Goal: Task Accomplishment & Management: Use online tool/utility

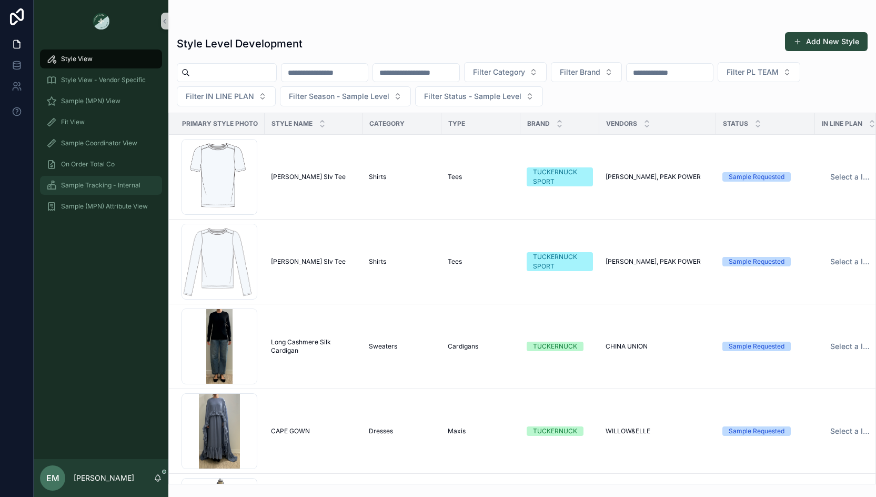
click at [98, 181] on span "Sample Tracking - Internal" at bounding box center [100, 185] width 79 height 8
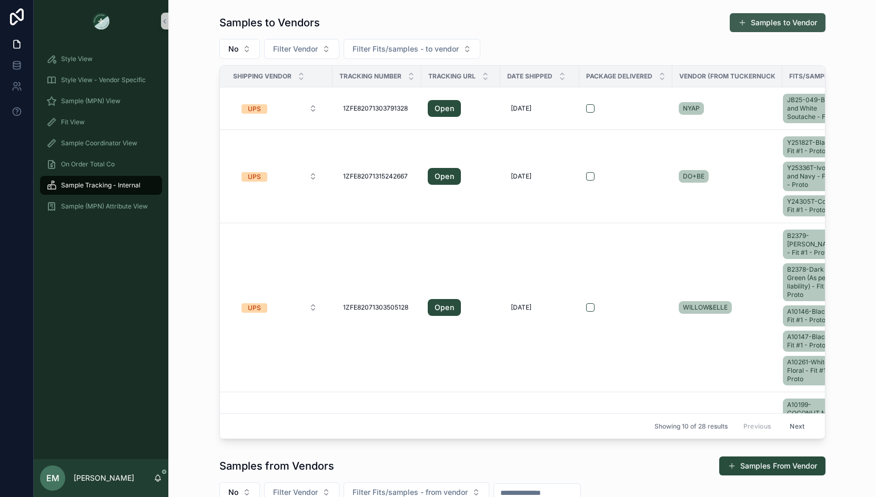
click at [784, 29] on button "Samples to Vendor" at bounding box center [778, 22] width 96 height 19
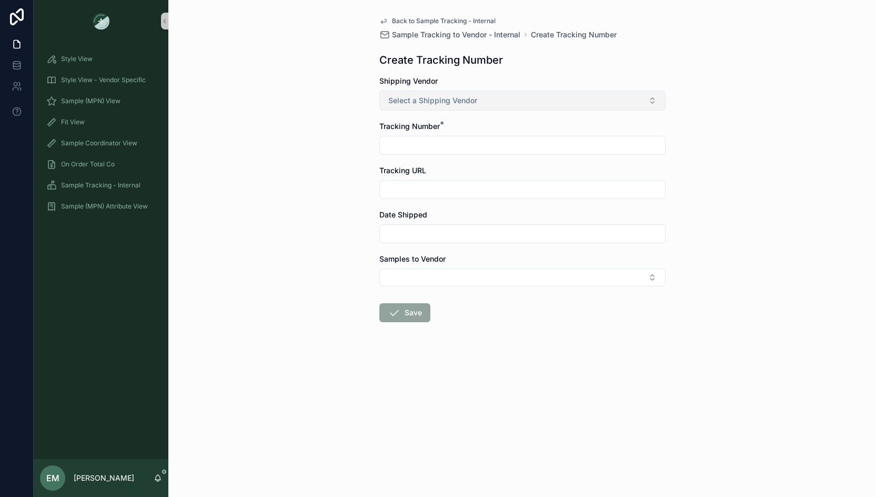
click at [436, 96] on span "Select a Shipping Vendor" at bounding box center [432, 100] width 89 height 11
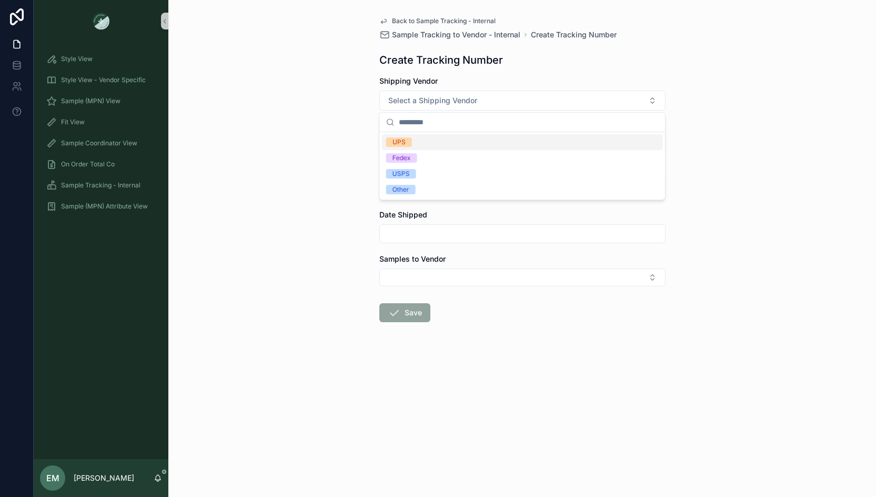
click at [427, 142] on div "UPS" at bounding box center [522, 142] width 281 height 16
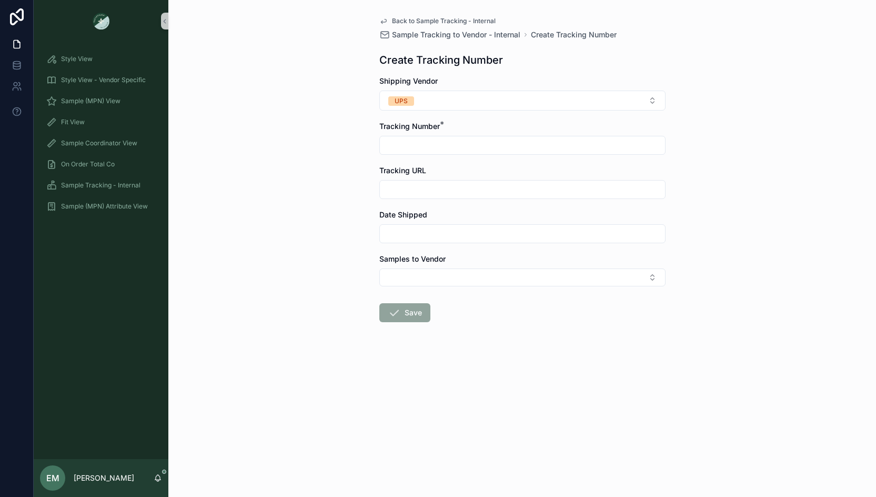
click at [432, 144] on input "scrollable content" at bounding box center [522, 145] width 285 height 15
paste input "**********"
type input "**********"
click at [425, 236] on input "scrollable content" at bounding box center [522, 233] width 285 height 15
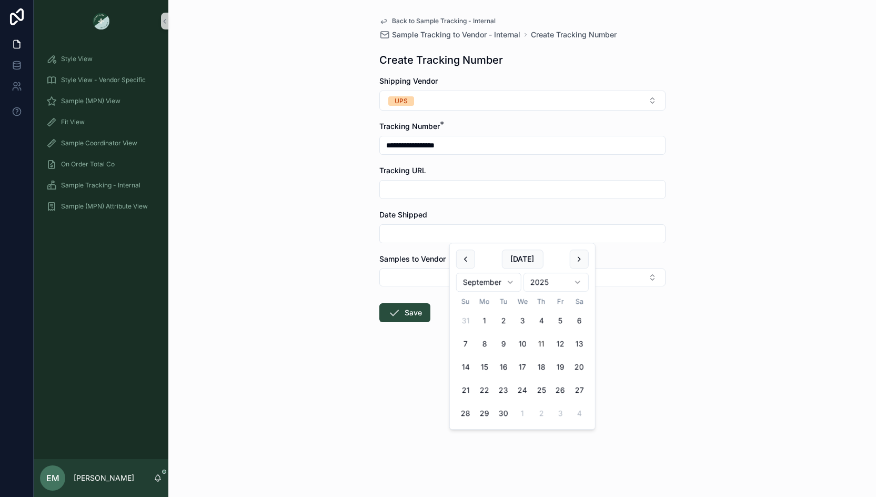
click at [539, 341] on button "11" at bounding box center [541, 343] width 19 height 19
type input "*********"
click at [418, 277] on button "Select Button" at bounding box center [522, 277] width 286 height 18
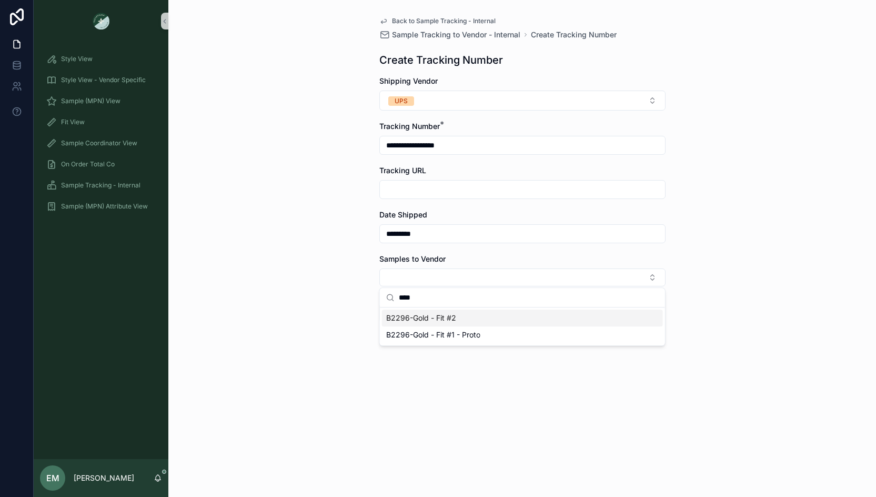
click at [442, 316] on span "B2296-Gold - Fit #2" at bounding box center [421, 317] width 70 height 11
click at [431, 301] on input "****" at bounding box center [529, 300] width 260 height 19
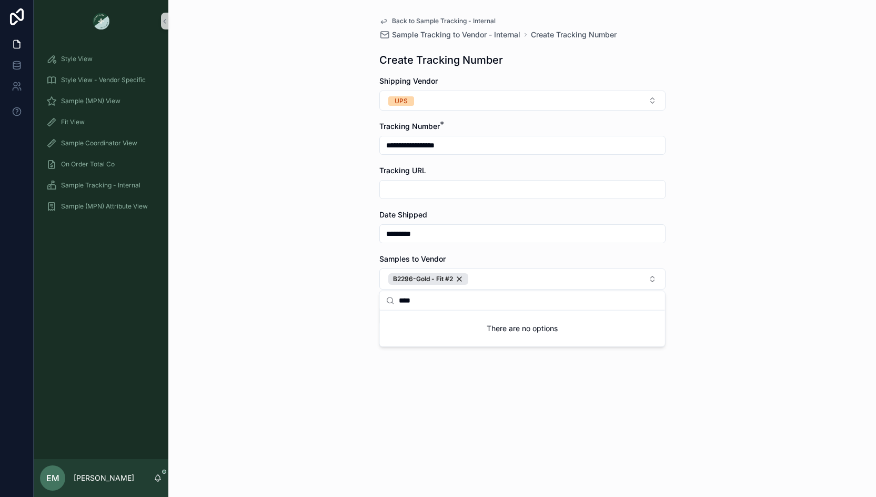
click at [400, 302] on input "****" at bounding box center [529, 300] width 260 height 19
click at [425, 300] on input "****" at bounding box center [529, 300] width 260 height 19
type input "*"
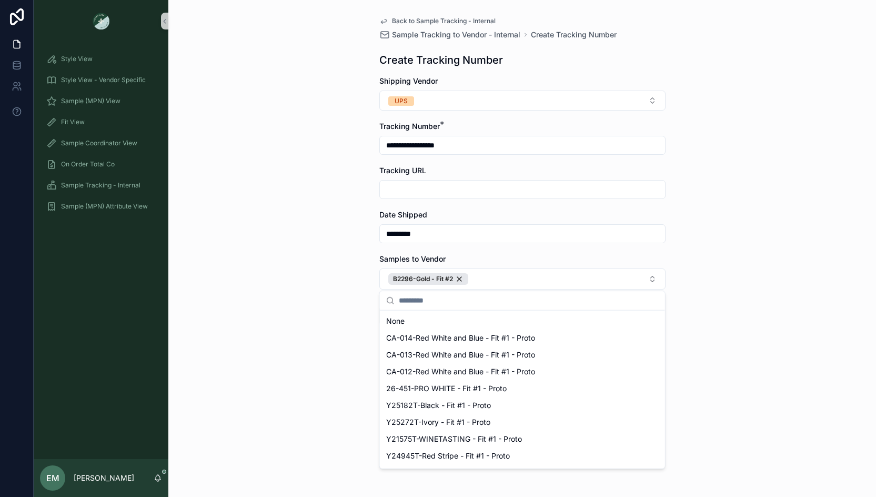
click at [286, 367] on div "**********" at bounding box center [522, 248] width 708 height 497
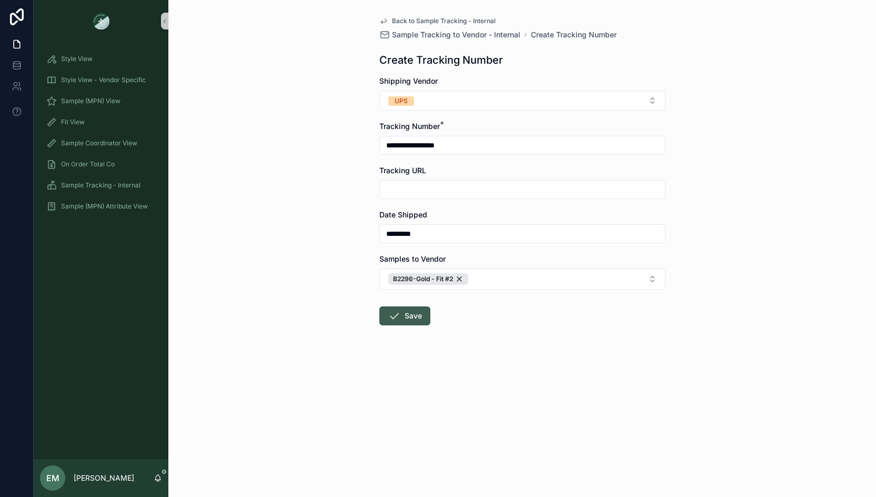
click at [399, 318] on icon "scrollable content" at bounding box center [394, 315] width 13 height 13
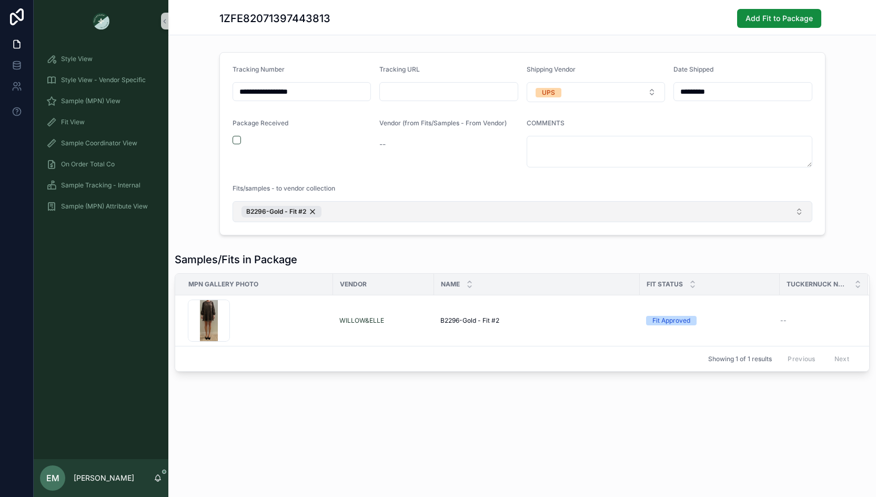
click at [366, 207] on button "B2296-Gold - Fit #2" at bounding box center [523, 211] width 580 height 21
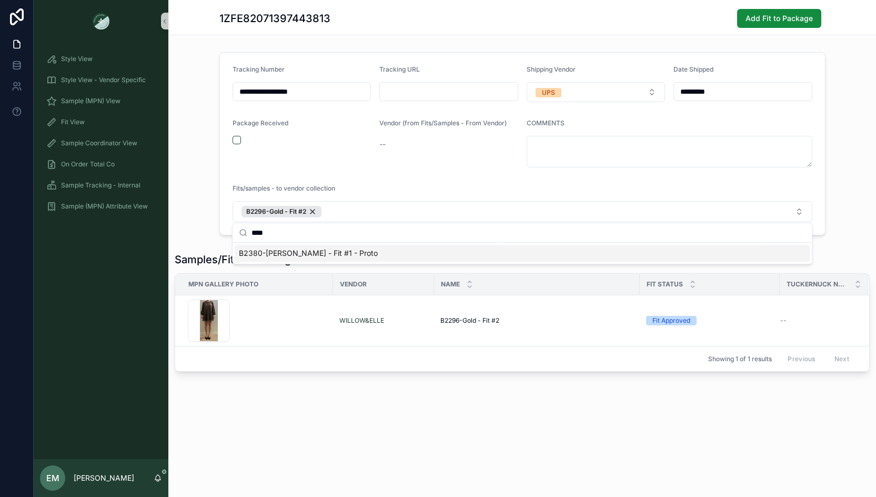
type input "****"
click at [342, 249] on span "B2380-[PERSON_NAME] - Fit #1 - Proto" at bounding box center [308, 253] width 139 height 11
click at [850, 191] on div "**********" at bounding box center [522, 143] width 708 height 191
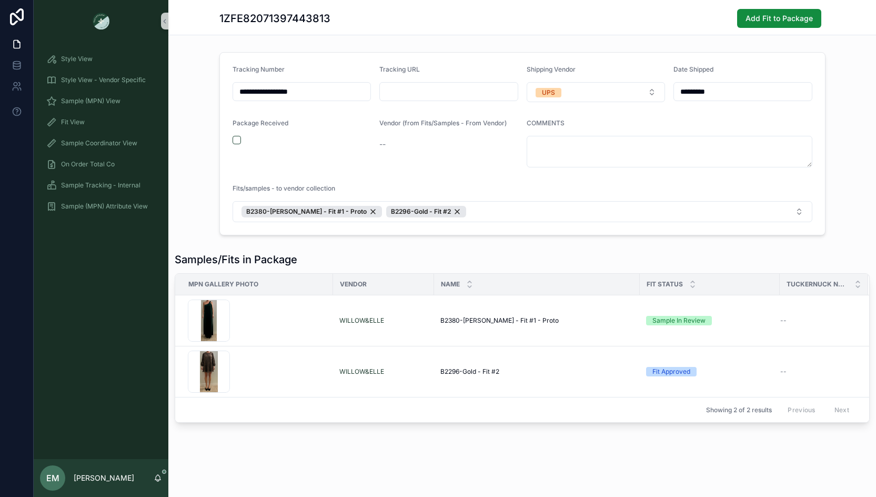
click at [195, 187] on div "**********" at bounding box center [522, 143] width 708 height 191
click at [97, 183] on span "Sample Tracking - Internal" at bounding box center [100, 185] width 79 height 8
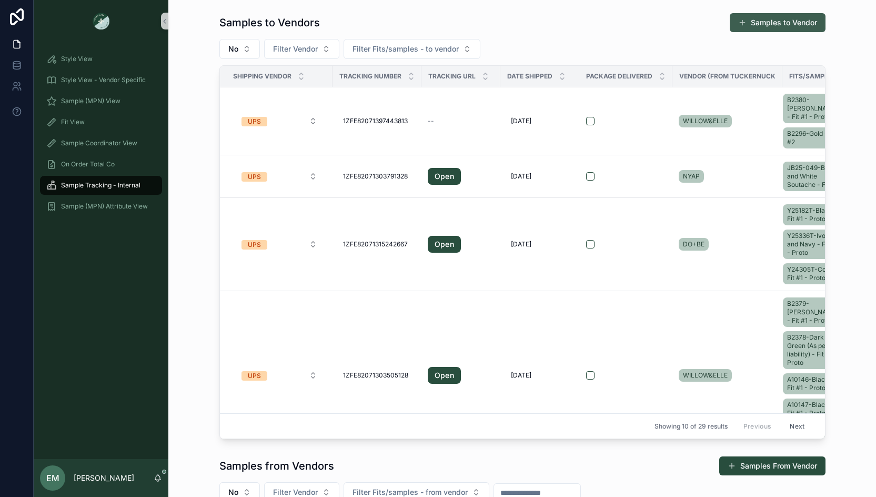
click at [767, 23] on button "Samples to Vendor" at bounding box center [778, 22] width 96 height 19
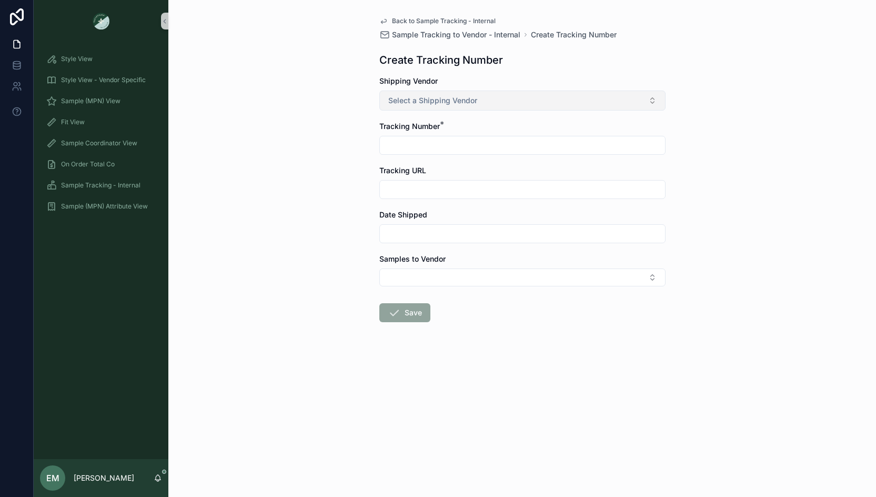
click at [467, 102] on span "Select a Shipping Vendor" at bounding box center [432, 100] width 89 height 11
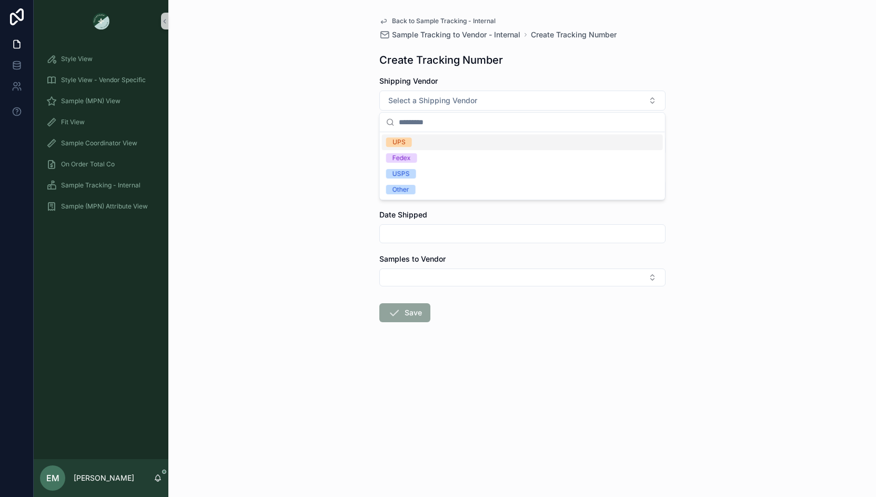
click at [443, 142] on div "UPS" at bounding box center [522, 142] width 281 height 16
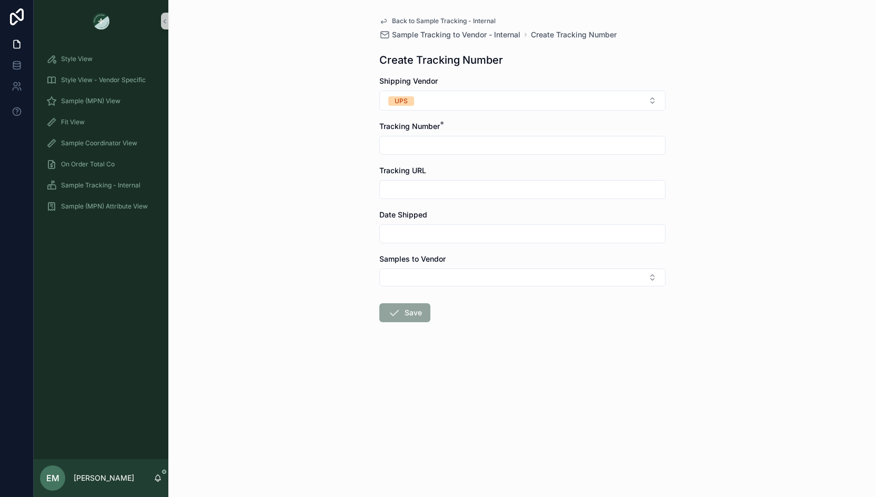
click at [418, 146] on input "scrollable content" at bounding box center [522, 145] width 285 height 15
paste input "**********"
type input "**********"
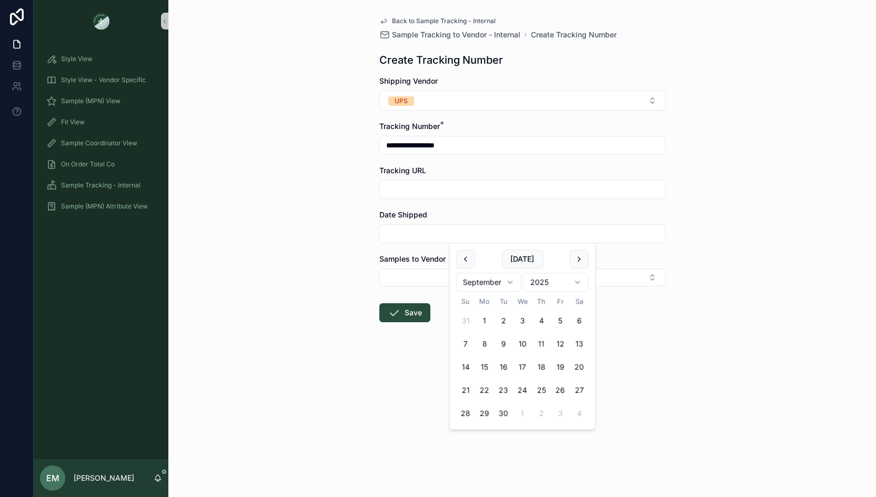
click at [433, 236] on input "scrollable content" at bounding box center [522, 233] width 285 height 15
click at [545, 340] on button "11" at bounding box center [541, 343] width 19 height 19
type input "*********"
click at [408, 271] on button "Select Button" at bounding box center [522, 277] width 286 height 18
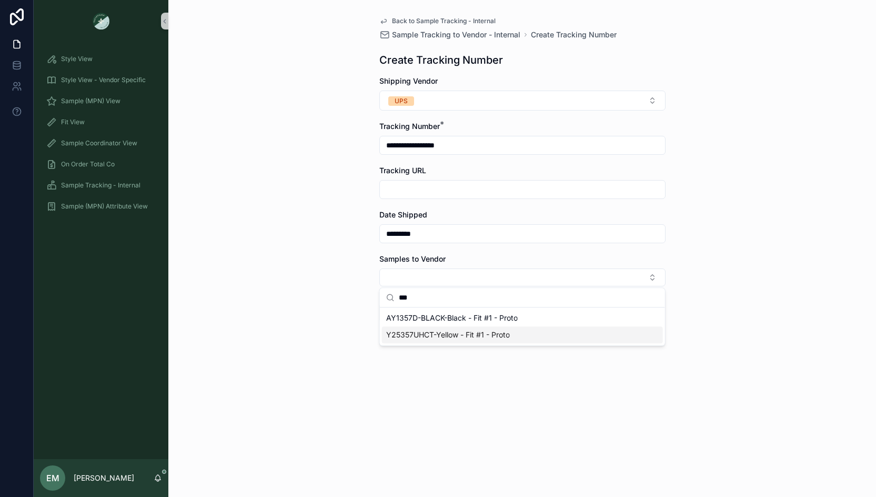
type input "***"
click at [434, 337] on span "Y25357UHCT-Yellow - Fit #1 - Proto" at bounding box center [448, 334] width 124 height 11
click at [342, 332] on div "**********" at bounding box center [522, 248] width 708 height 497
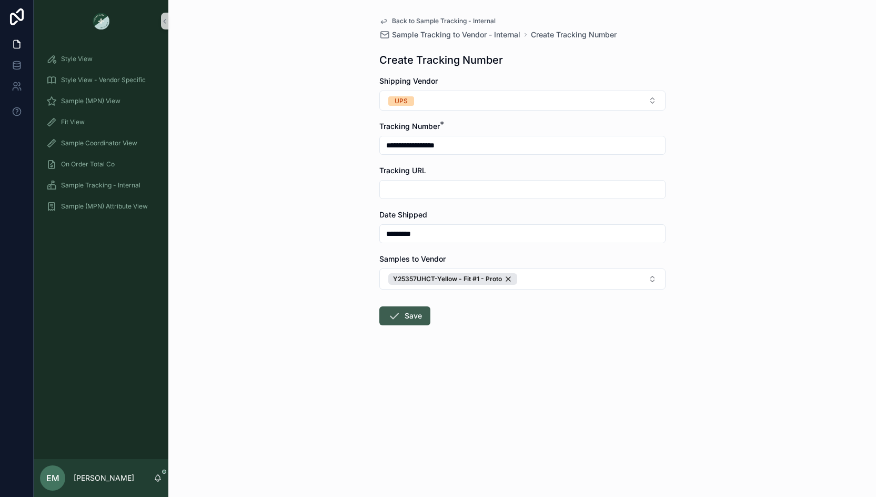
click at [414, 313] on button "Save" at bounding box center [404, 315] width 51 height 19
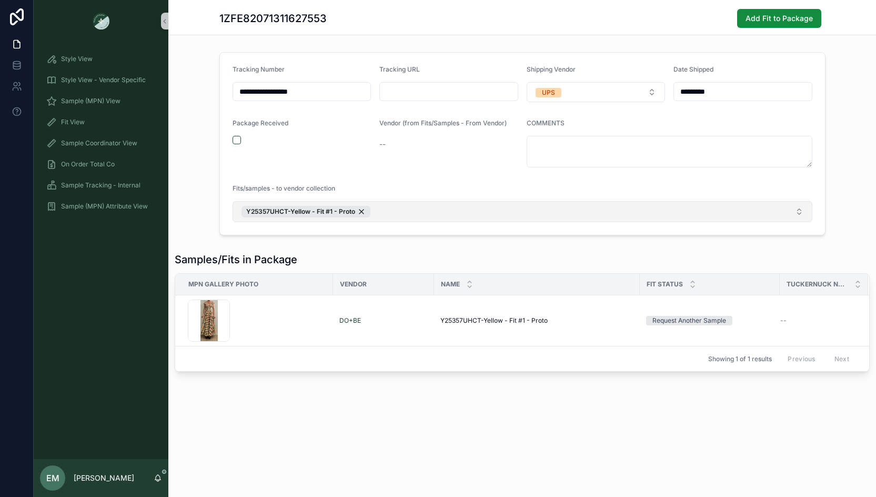
click at [393, 205] on button "Y25357UHCT-Yellow - Fit #1 - Proto" at bounding box center [523, 211] width 580 height 21
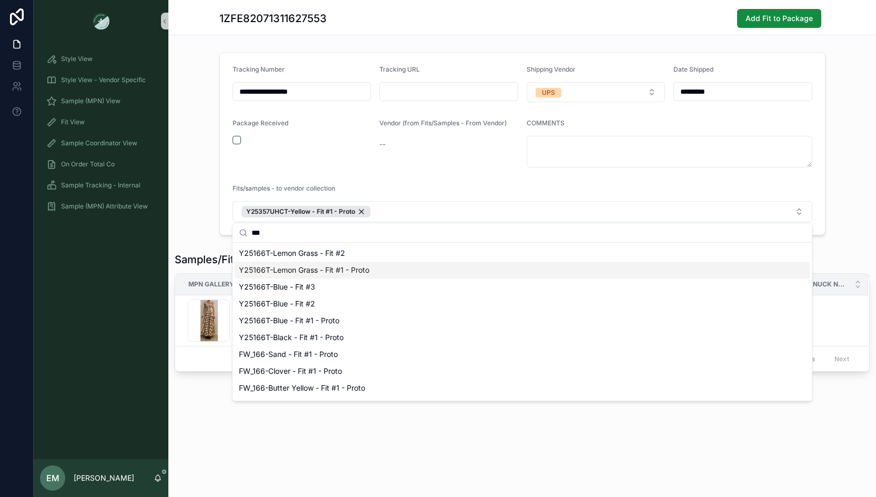
type input "***"
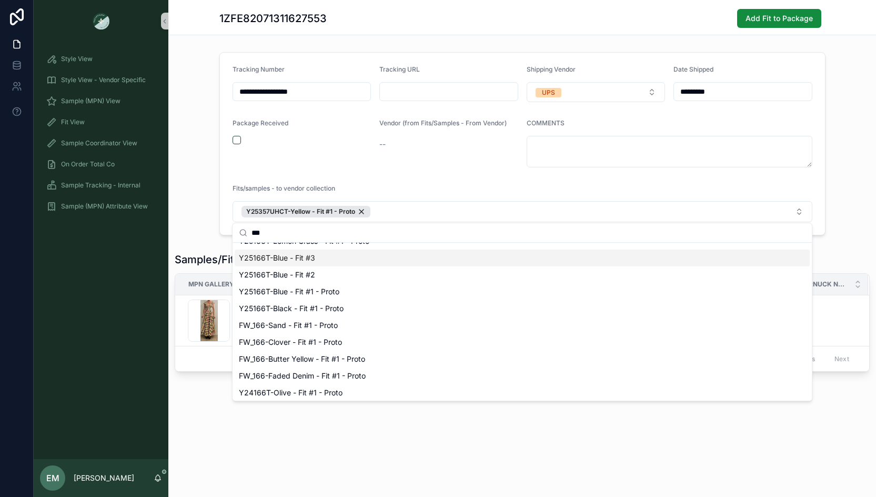
scroll to position [35, 0]
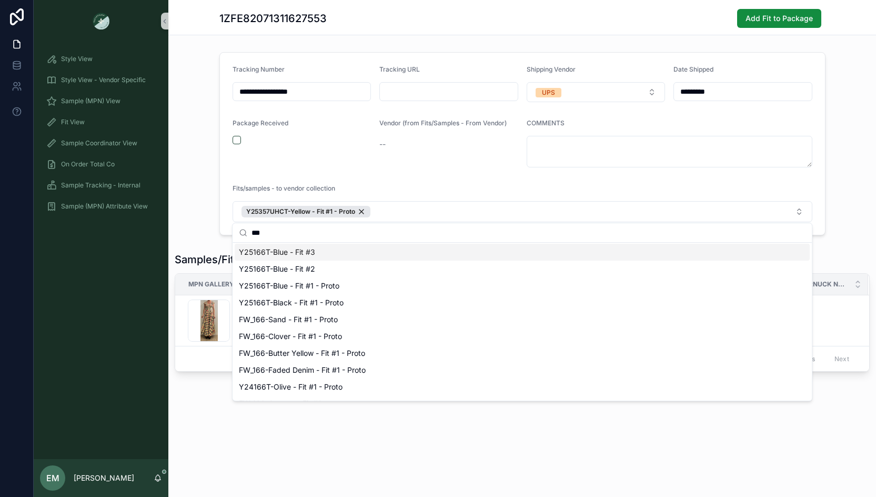
click at [361, 260] on div "Y25166T-Blue - Fit #2" at bounding box center [522, 268] width 575 height 17
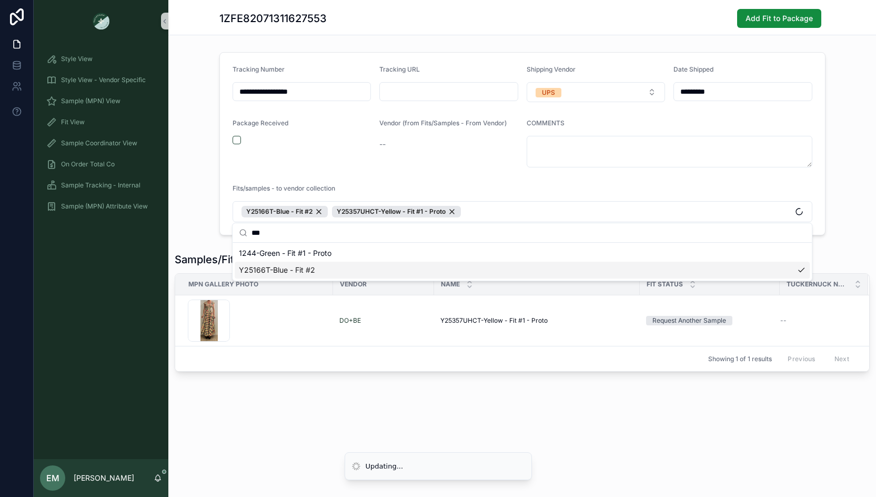
scroll to position [0, 0]
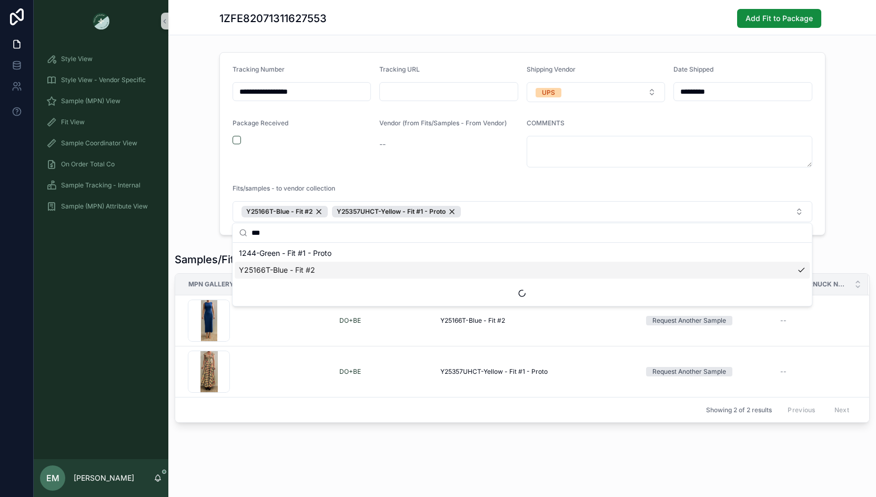
click at [420, 422] on div "Samples/Fits in Package MPN Gallery Photo Vendor Name Fit Status Tuckernuck Not…" at bounding box center [522, 337] width 708 height 179
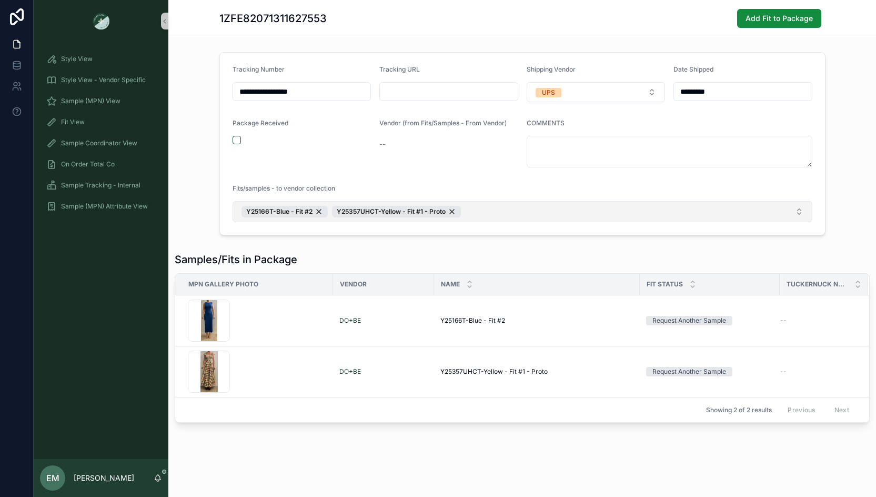
click at [478, 205] on button "Y25166T-Blue - Fit #2 Y25357UHCT-Yellow - Fit #1 - Proto" at bounding box center [523, 211] width 580 height 21
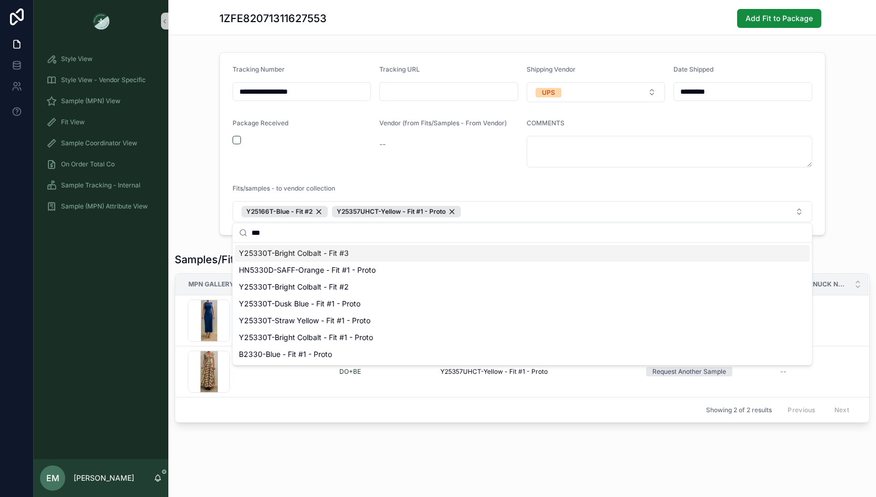
type input "***"
click at [369, 255] on div "Y25330T-Bright Colbalt - Fit #3" at bounding box center [522, 253] width 575 height 17
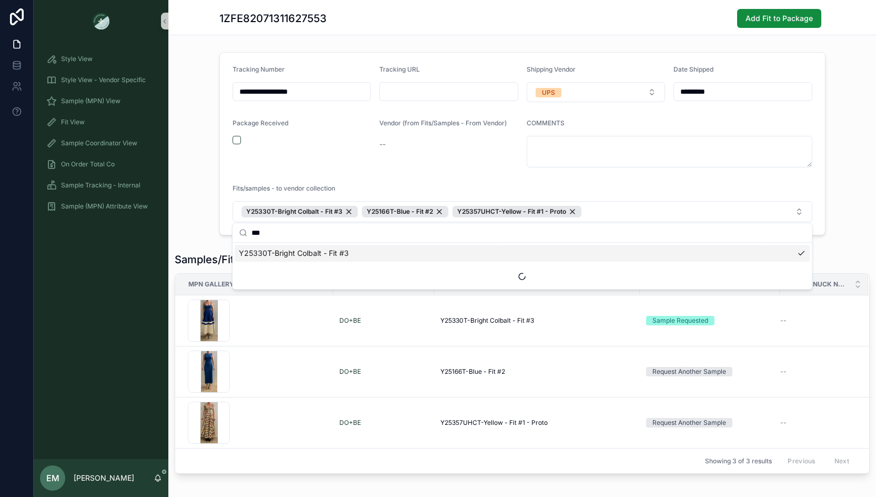
click at [587, 472] on div "Samples/Fits in Package MPN Gallery Photo Vendor Name Fit Status Tuckernuck Not…" at bounding box center [522, 363] width 708 height 230
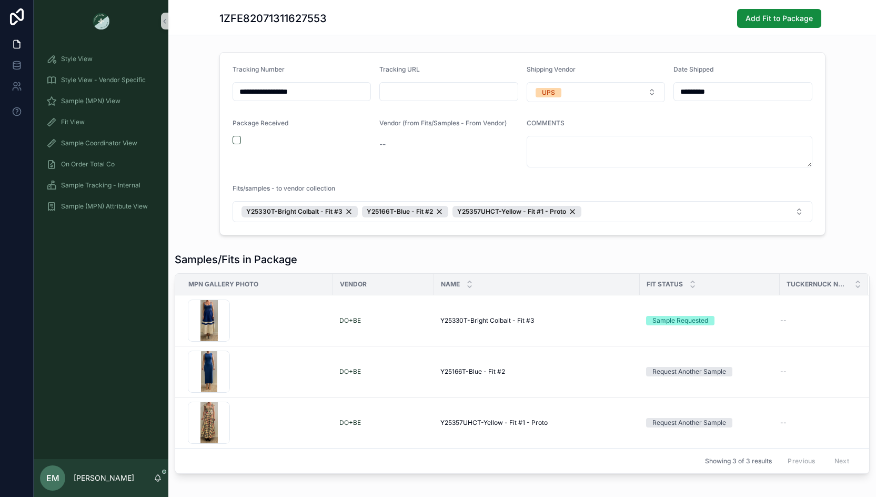
click at [851, 217] on div "**********" at bounding box center [522, 143] width 708 height 191
click at [195, 133] on div "**********" at bounding box center [522, 143] width 708 height 191
click at [115, 182] on span "Sample Tracking - Internal" at bounding box center [100, 185] width 79 height 8
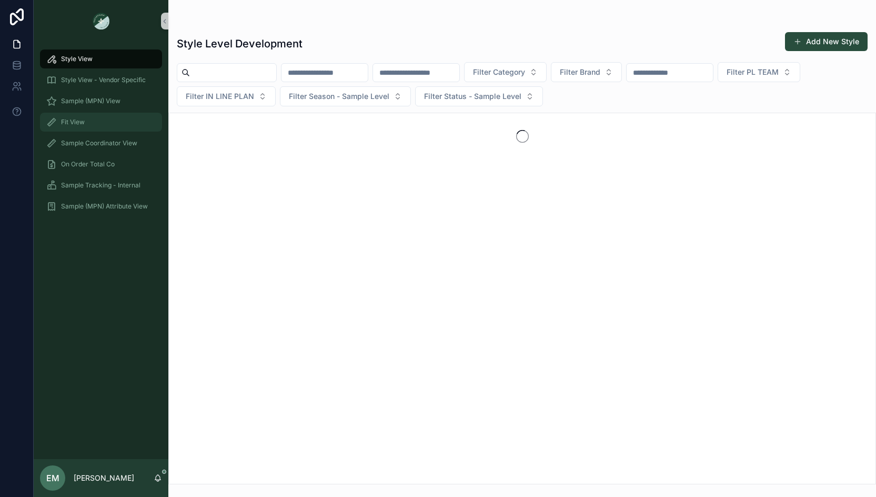
click at [109, 122] on div "Fit View" at bounding box center [100, 122] width 109 height 17
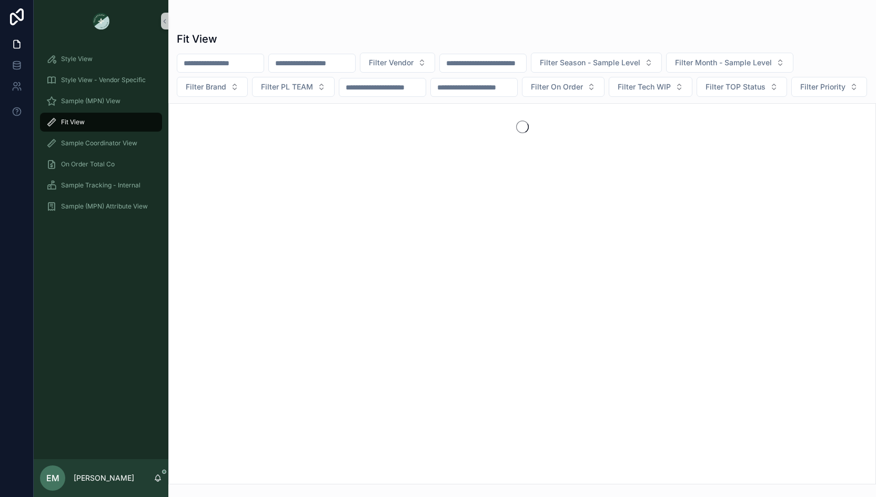
click at [315, 62] on input "scrollable content" at bounding box center [312, 63] width 86 height 15
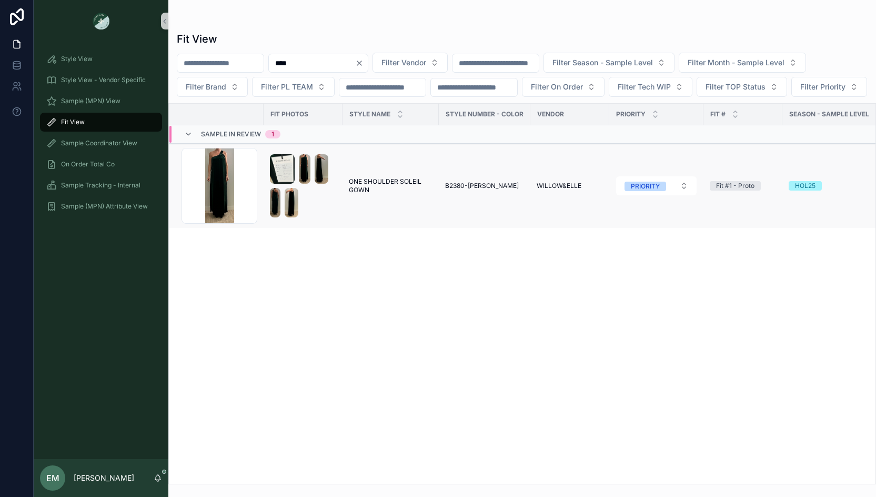
type input "****"
click at [463, 190] on span "B2380-Green Velvet" at bounding box center [482, 185] width 74 height 8
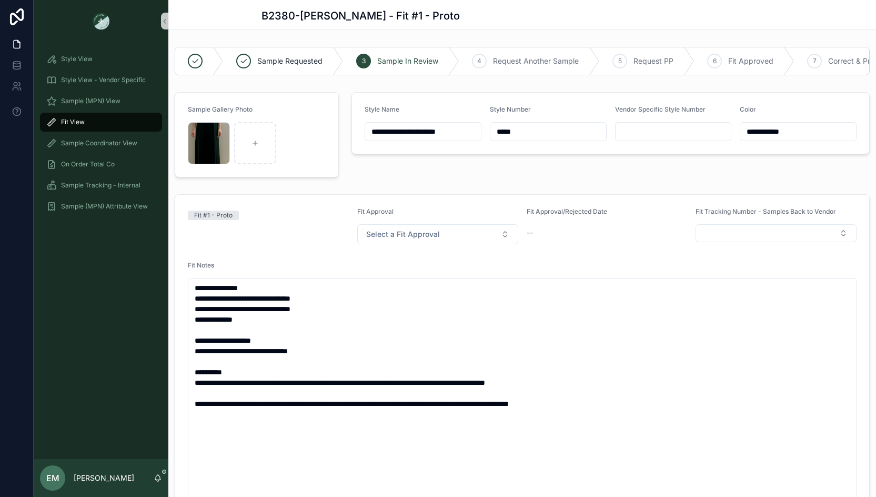
scroll to position [28, 0]
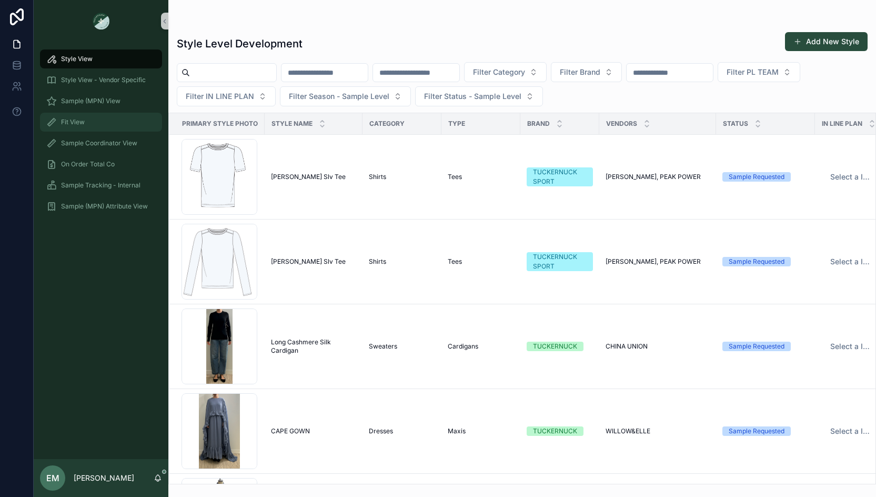
click at [112, 126] on div "Fit View" at bounding box center [100, 122] width 109 height 17
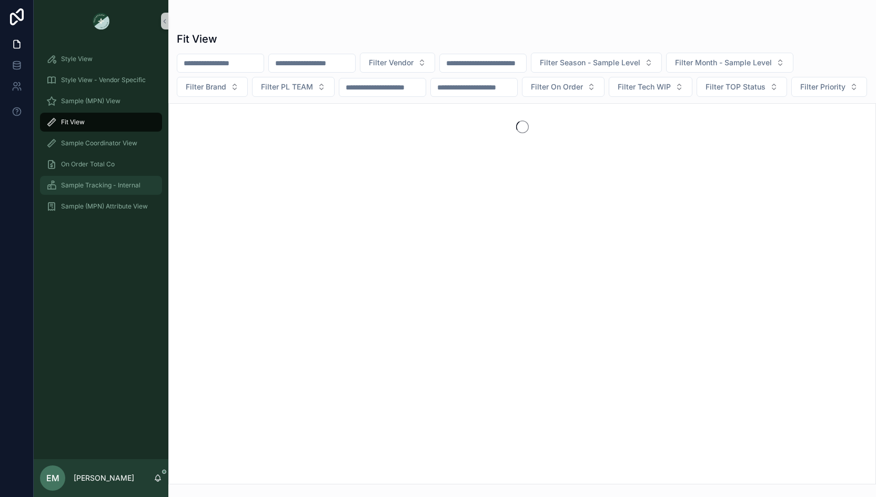
click at [97, 181] on span "Sample Tracking - Internal" at bounding box center [100, 185] width 79 height 8
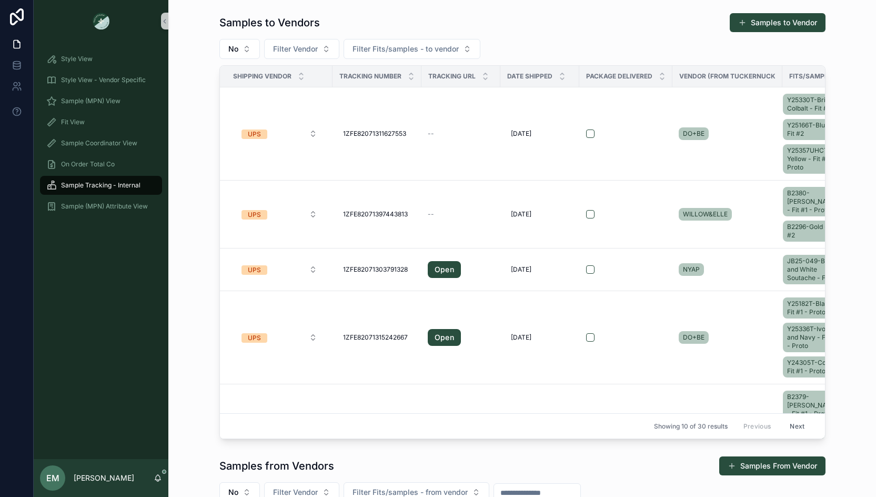
scroll to position [72, 0]
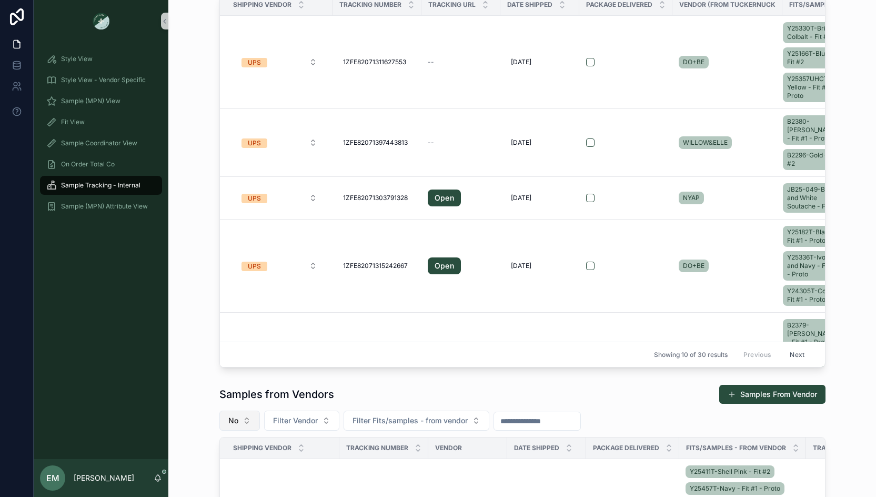
click at [240, 415] on button "No" at bounding box center [239, 420] width 41 height 20
click at [222, 398] on div "Yes" at bounding box center [239, 396] width 126 height 17
click at [186, 287] on div "Samples to Vendors Samples to Vendor No Filter Vendor Filter Fits/samples - to …" at bounding box center [522, 154] width 691 height 435
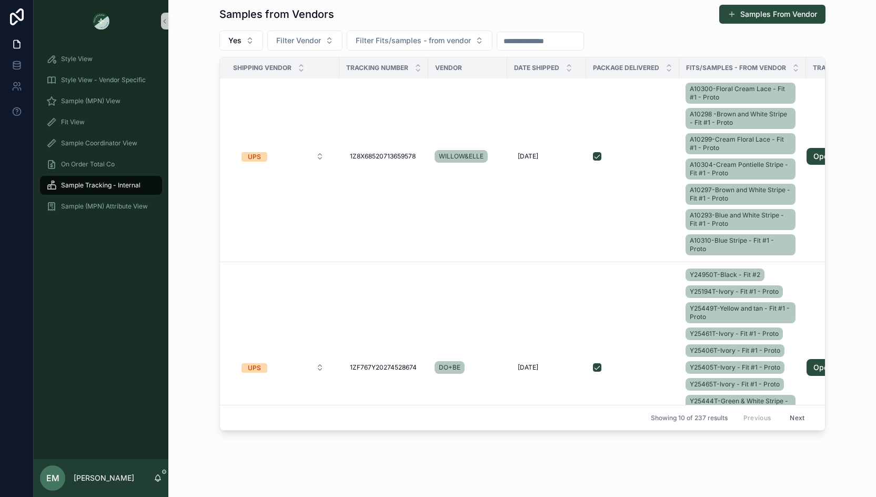
scroll to position [312, 0]
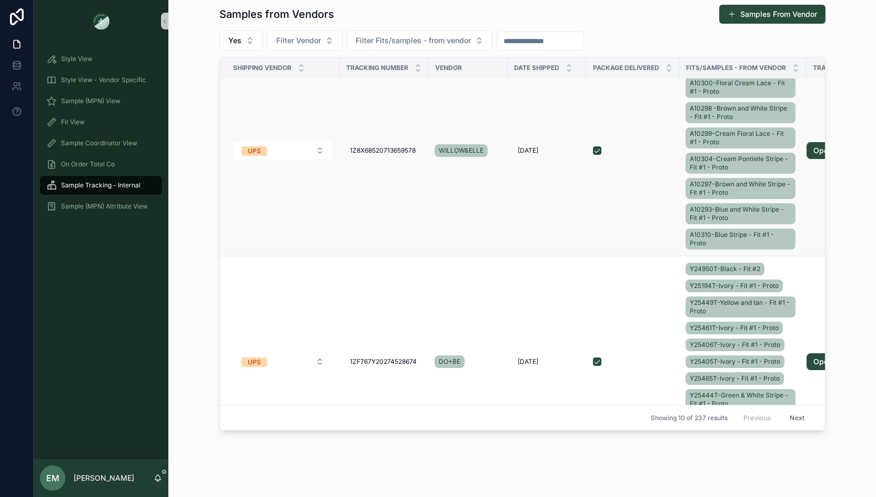
click at [801, 187] on td "A10301-Cream Pontielle Stripe - Fit #1 - Proto A10300-Floral Cream Lace - Fit #…" at bounding box center [742, 150] width 127 height 211
click at [795, 195] on div "A10301-Cream Pontielle Stripe - Fit #1 - Proto A10300-Floral Cream Lace - Fit #…" at bounding box center [742, 150] width 114 height 202
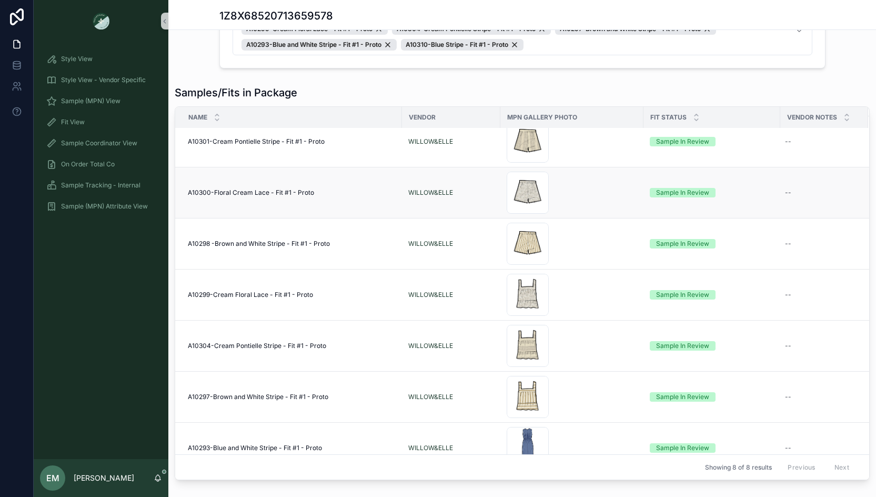
scroll to position [80, 0]
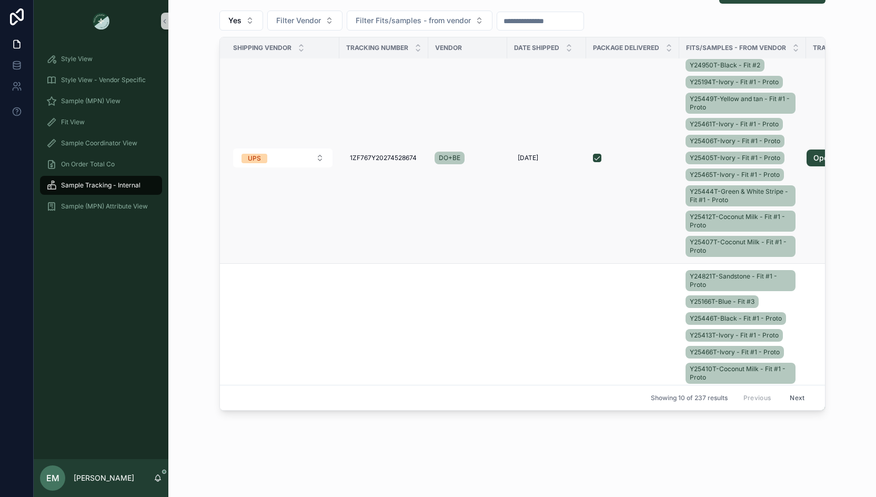
scroll to position [506, 0]
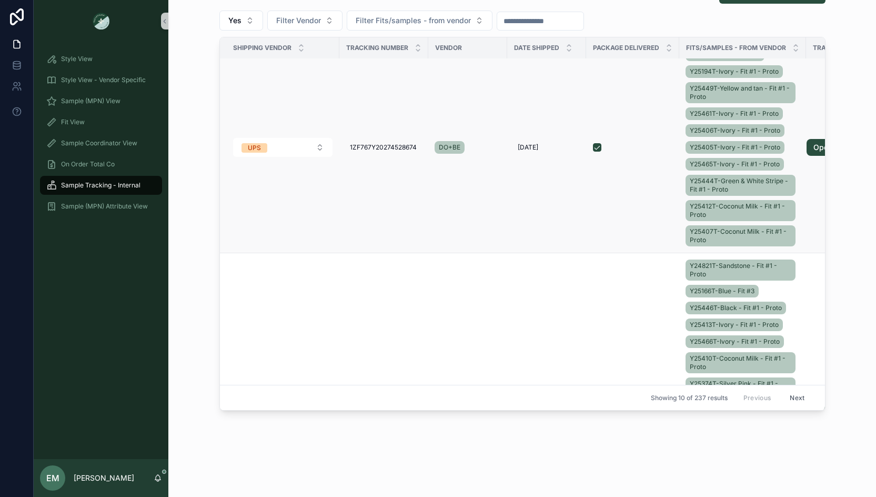
click at [797, 209] on div "Y24950T-Black - Fit #2 Y25194T-Ivory - Fit #1 - Proto Y25449T-Yellow and tan - …" at bounding box center [742, 147] width 114 height 202
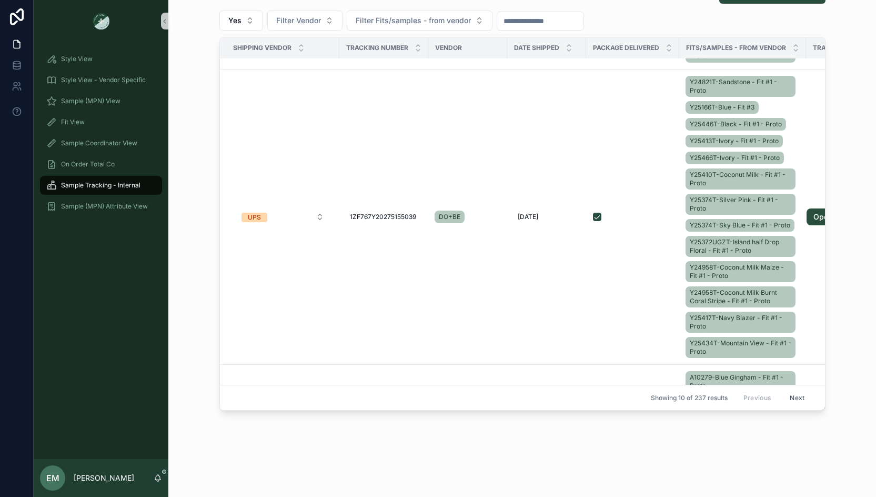
scroll to position [708, 0]
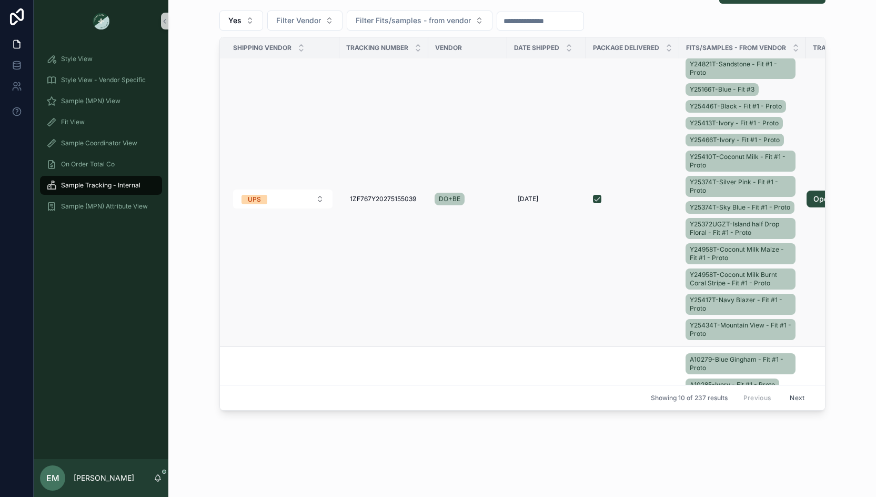
click at [796, 201] on div "Y24821T-Sandstone - Fit #1 - Proto Y25166T-Blue - Fit #3 Y25446T-Black - Fit #1…" at bounding box center [742, 199] width 114 height 286
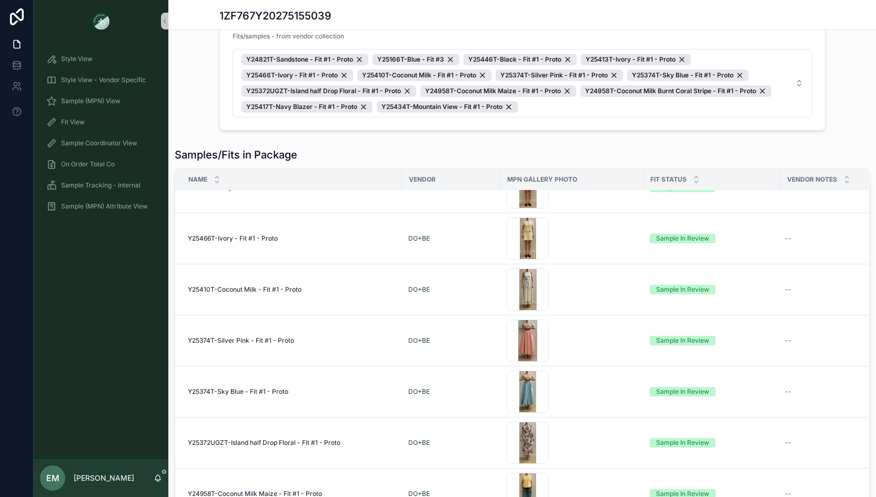
scroll to position [386, 0]
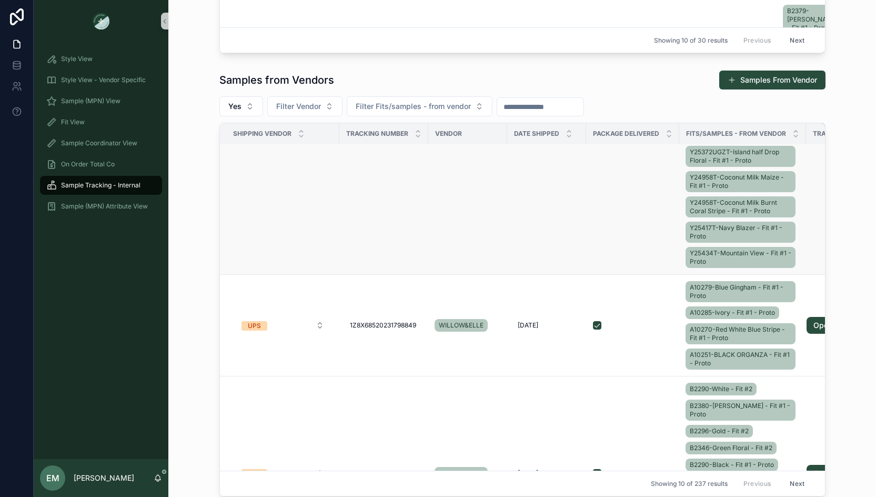
scroll to position [893, 0]
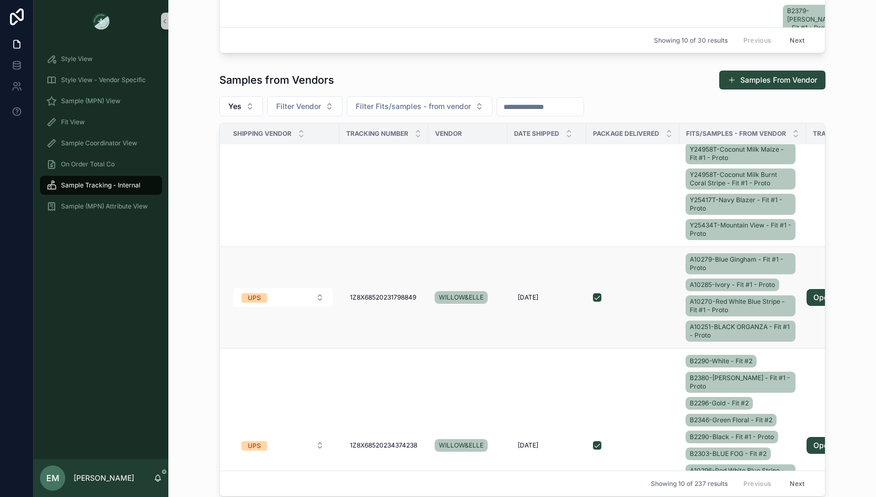
click at [799, 306] on div "A10279-Blue Gingham - Fit #1 - Proto A10285-Ivory - Fit #1 - Proto A10270-Red W…" at bounding box center [742, 297] width 114 height 93
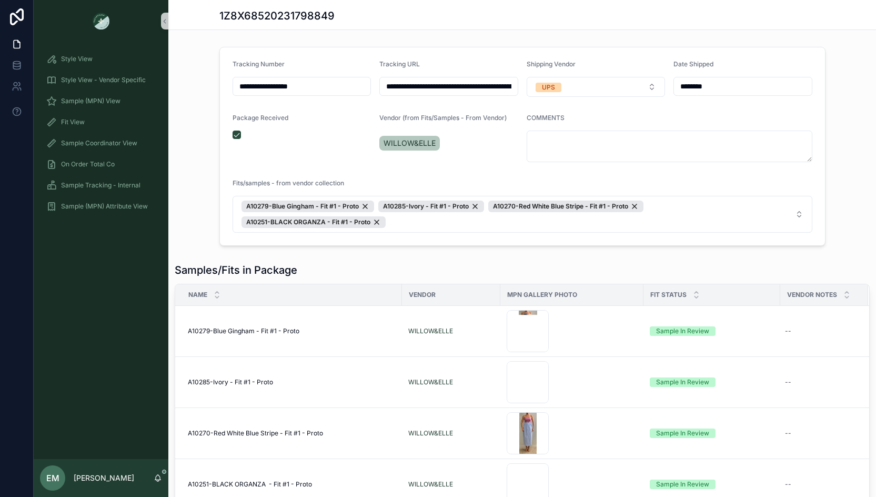
scroll to position [91, 0]
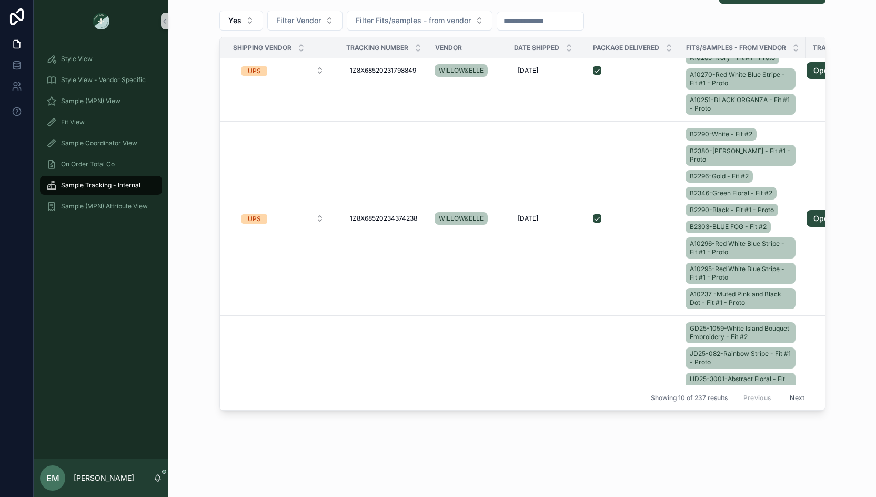
scroll to position [1048, 0]
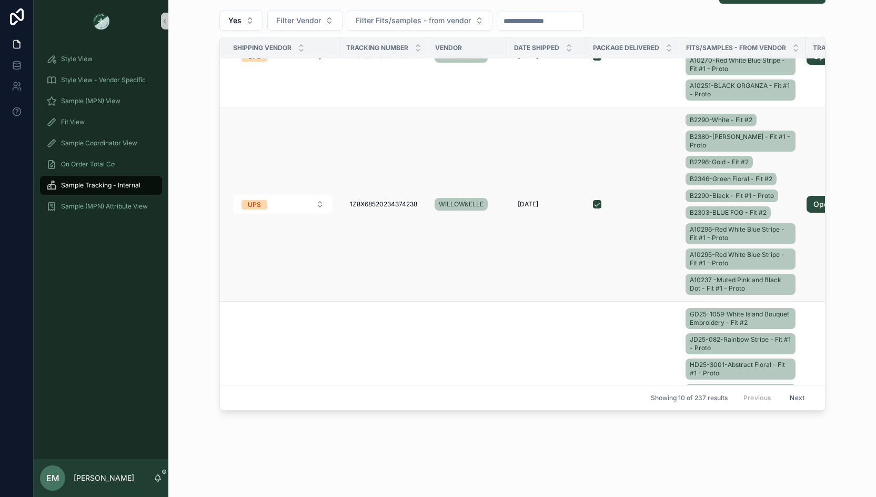
click at [793, 194] on div "B2290-White - Fit #2 B2380-Green Velvet - Fit #1 - Proto B2296-Gold - Fit #2 B2…" at bounding box center [742, 204] width 114 height 185
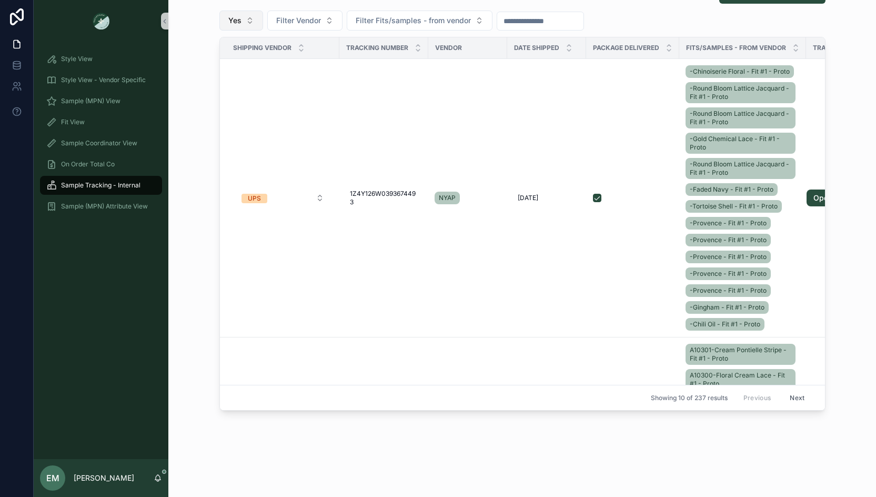
click at [229, 15] on span "Yes" at bounding box center [234, 20] width 13 height 11
click at [233, 64] on div "----" at bounding box center [241, 61] width 126 height 17
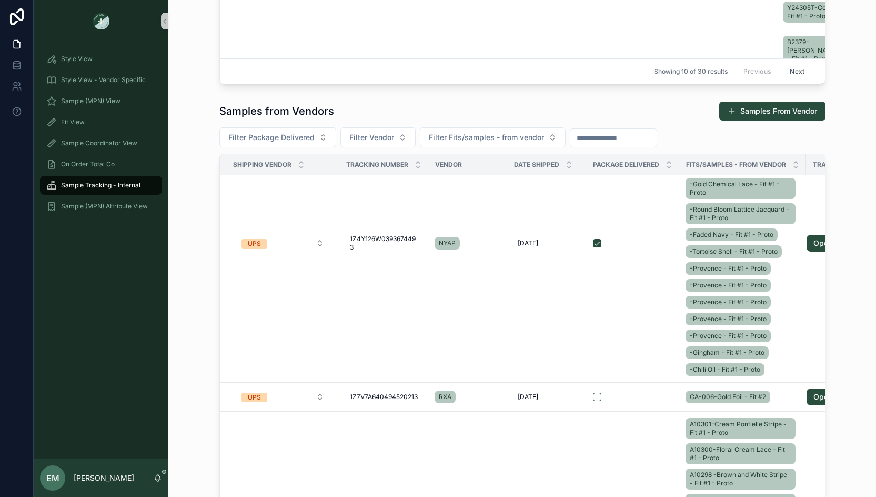
scroll to position [251, 0]
click at [196, 183] on div "Samples from Vendors Samples From Vendor Filter Package Delivered Filter Vendor…" at bounding box center [522, 314] width 691 height 435
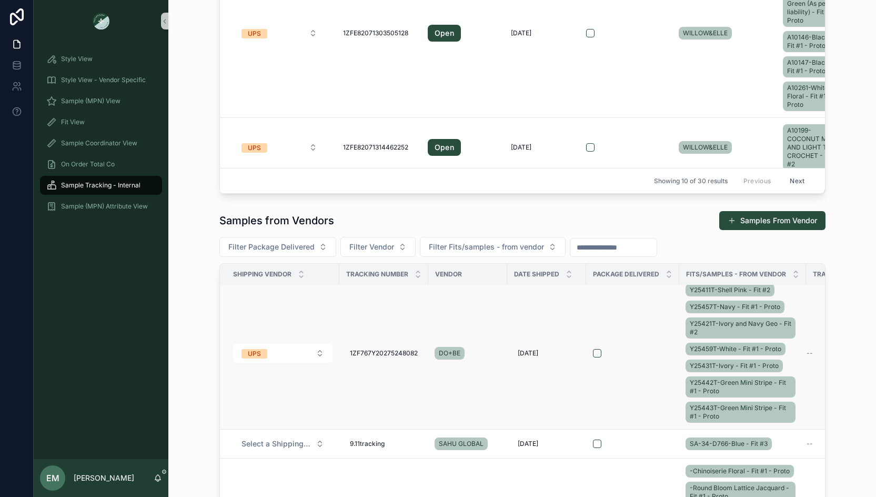
scroll to position [253, 0]
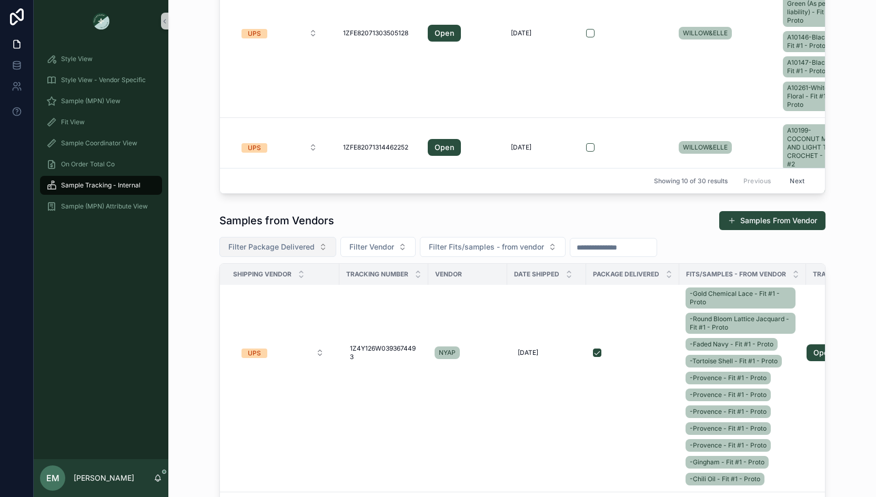
click at [258, 253] on button "Filter Package Delivered" at bounding box center [277, 247] width 117 height 20
click at [249, 300] on div "No" at bounding box center [277, 304] width 126 height 17
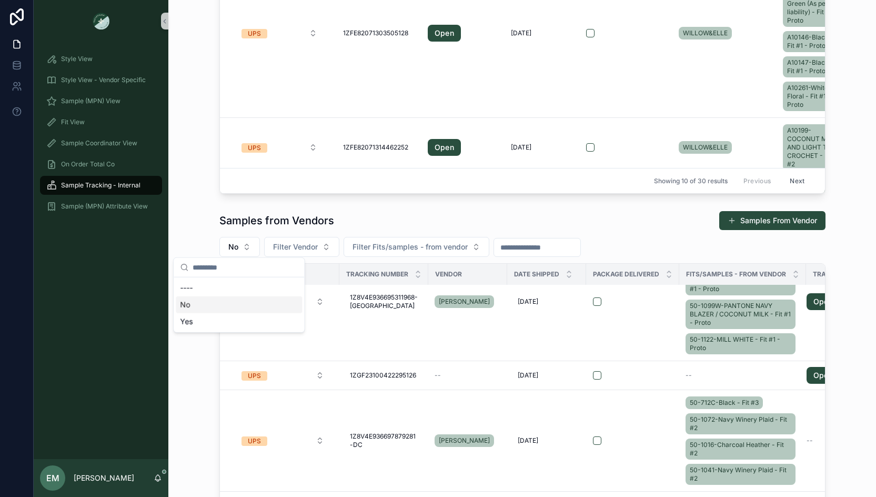
scroll to position [4, 0]
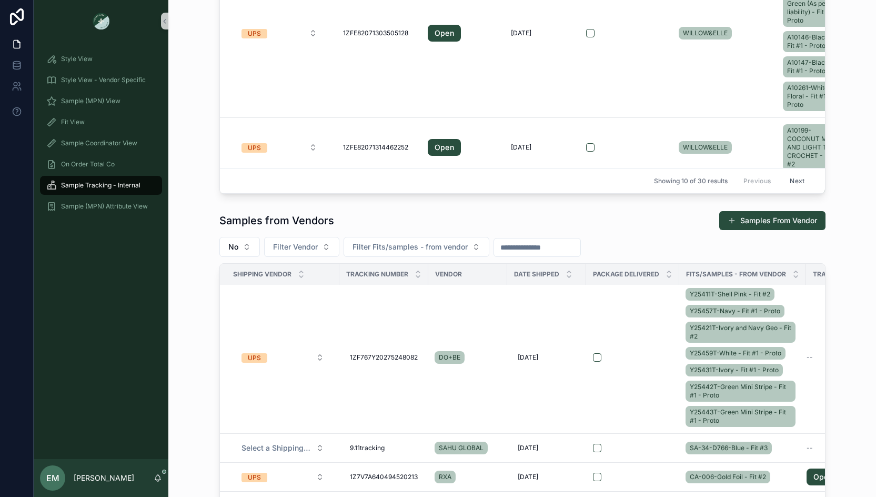
click at [195, 306] on div "Samples from Vendors Samples From Vendor No Filter Vendor Filter Fits/samples -…" at bounding box center [522, 423] width 691 height 435
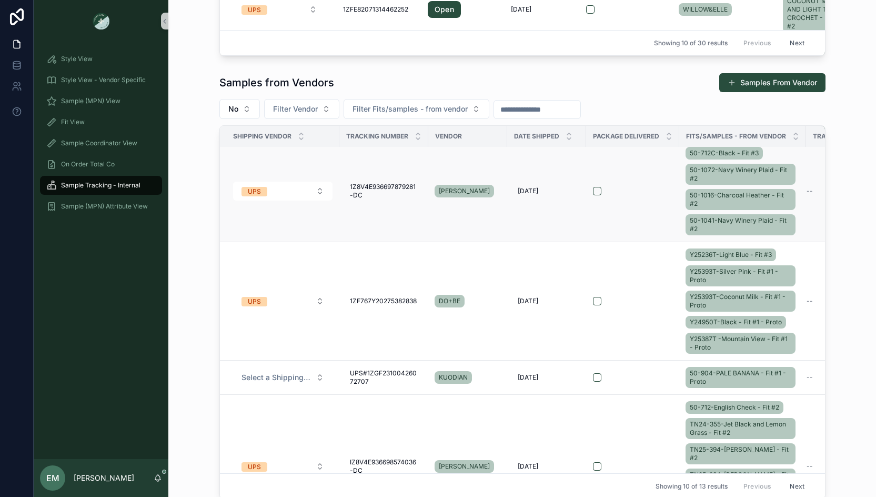
scroll to position [460, 0]
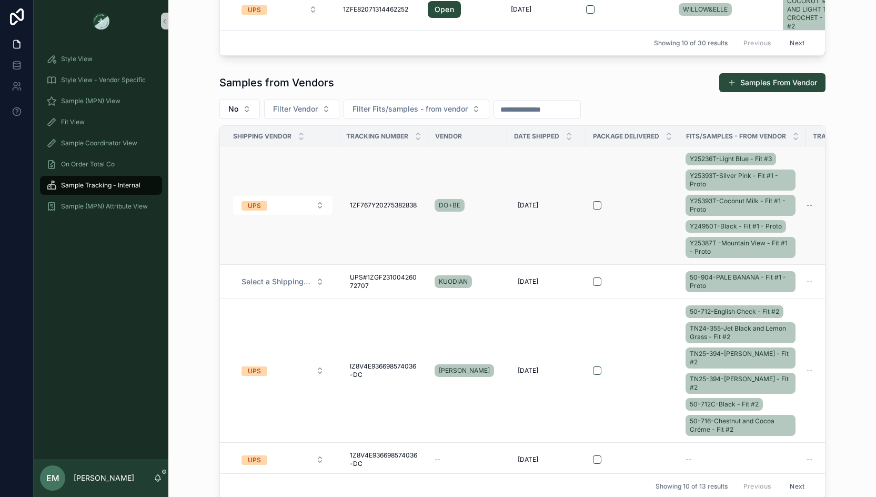
click at [685, 228] on div "Y25236T-Light Blue - Fit #3 Y25393T-Silver Pink - Fit #1 - Proto Y25393T-Coconu…" at bounding box center [742, 204] width 114 height 109
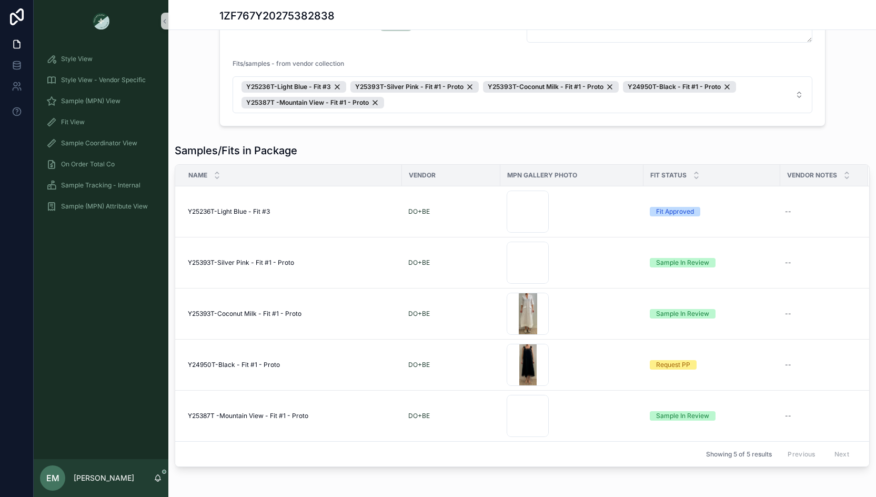
scroll to position [158, 0]
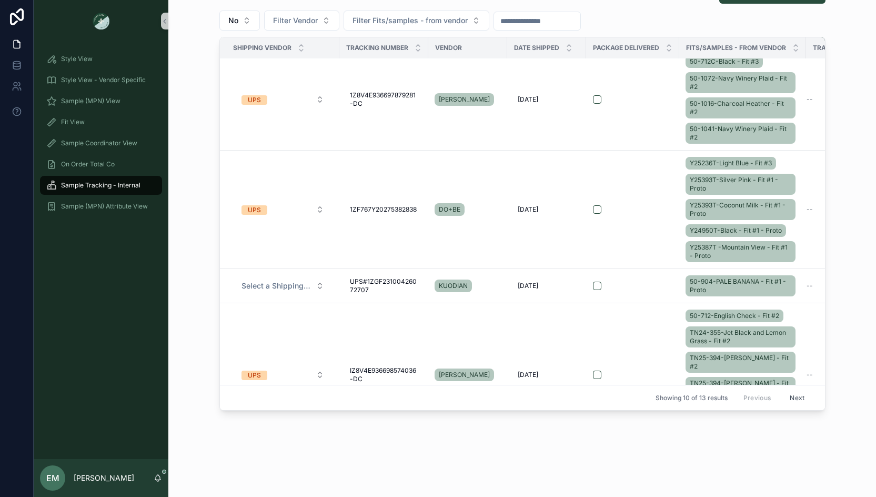
scroll to position [377, 0]
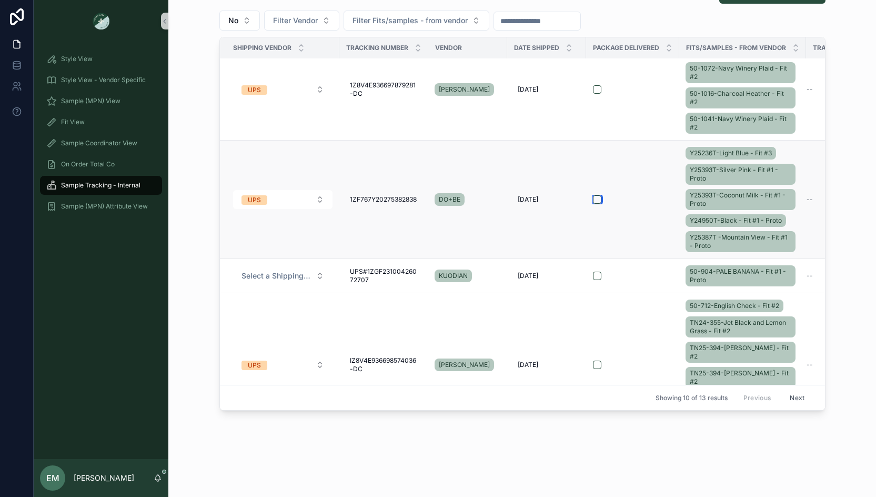
click at [598, 195] on button "scrollable content" at bounding box center [597, 199] width 8 height 8
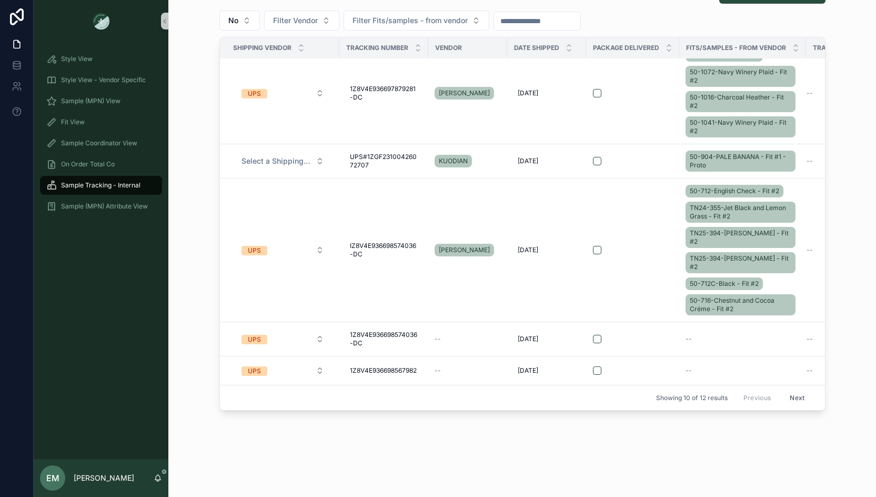
scroll to position [376, 0]
click at [189, 206] on div "Samples from Vendors Samples From Vendor No Filter Vendor Filter Fits/samples -…" at bounding box center [522, 197] width 691 height 435
click at [802, 402] on button "Next" at bounding box center [796, 397] width 29 height 16
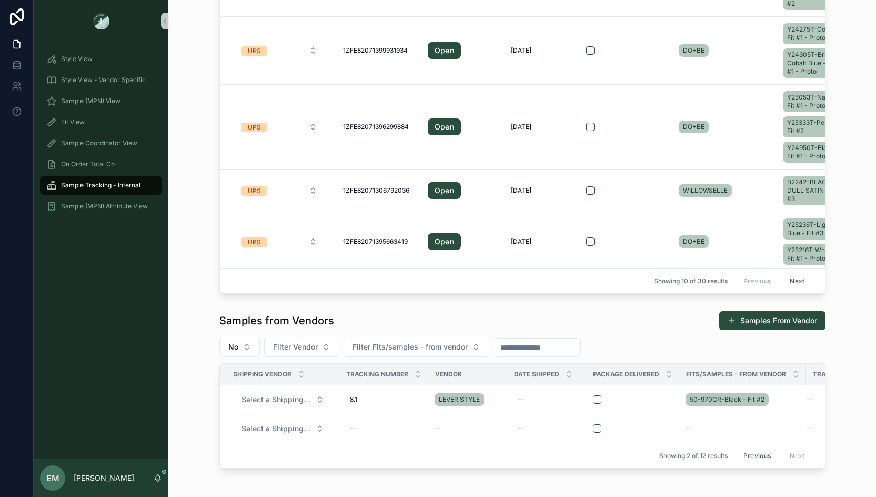
scroll to position [203, 0]
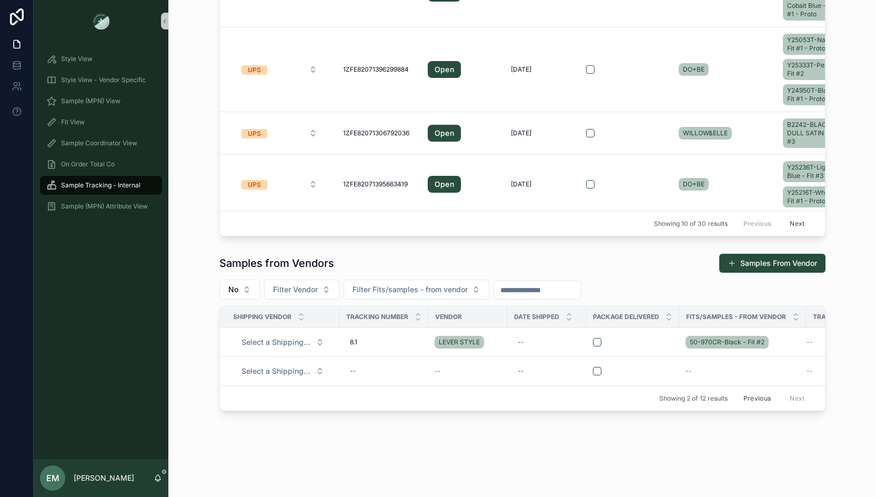
click at [754, 392] on button "Previous" at bounding box center [757, 398] width 42 height 16
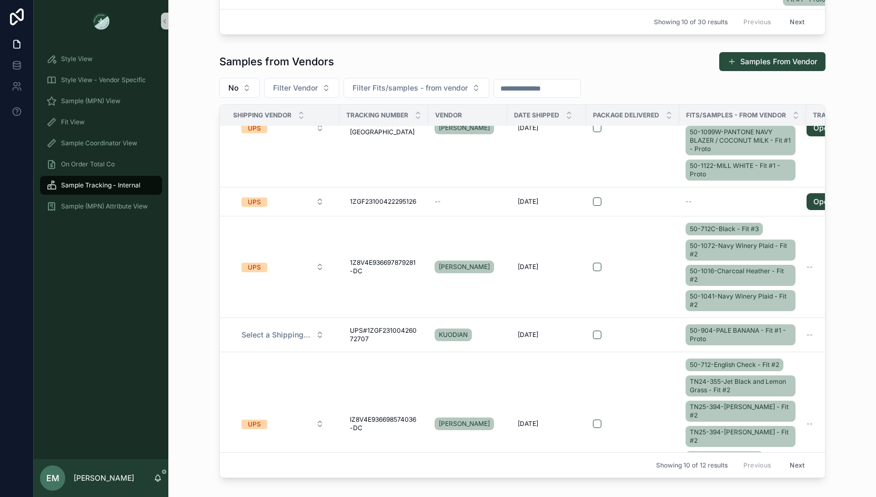
scroll to position [266, 0]
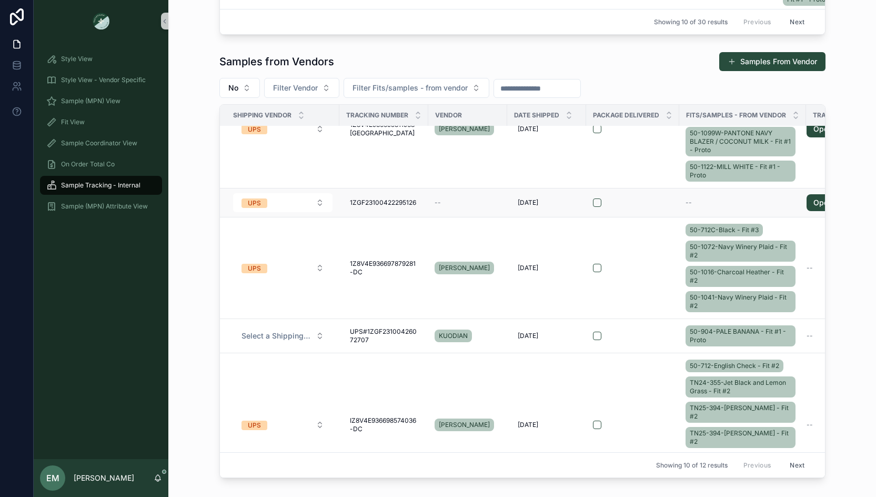
click at [461, 200] on div "--" at bounding box center [468, 202] width 66 height 8
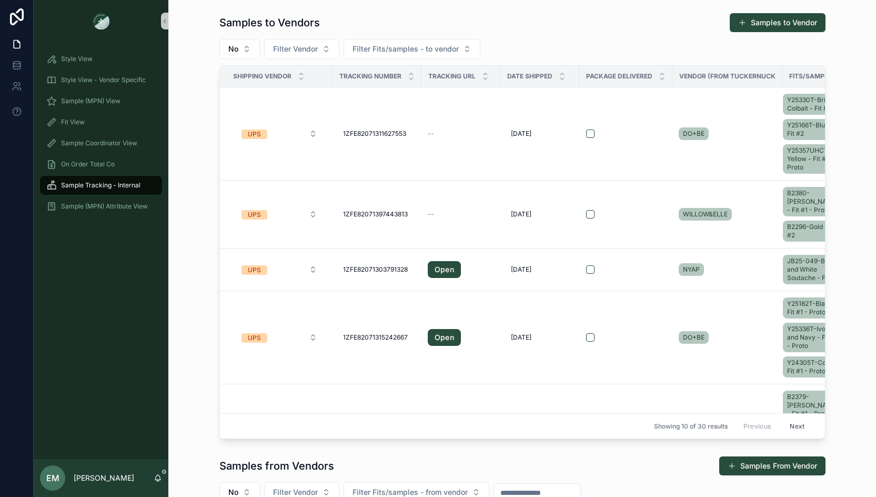
scroll to position [471, 0]
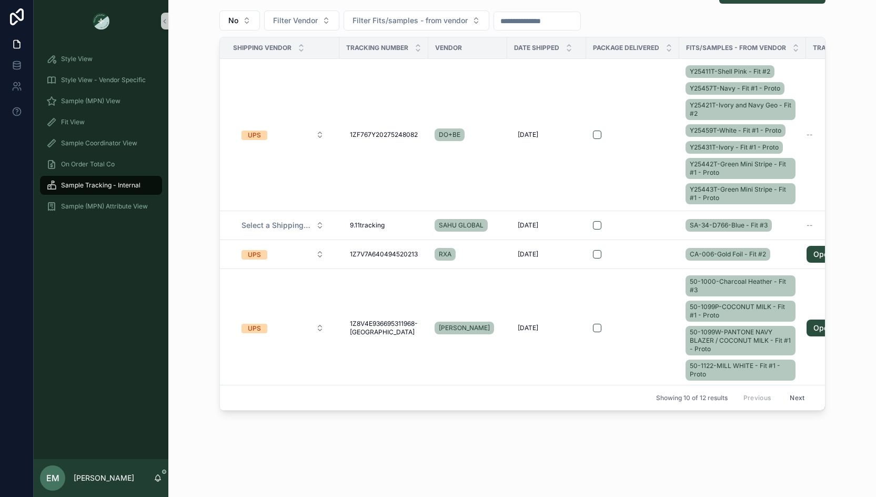
click at [865, 231] on div "Samples from Vendors Samples From Vendor No Filter Vendor Filter Fits/samples -…" at bounding box center [522, 197] width 691 height 435
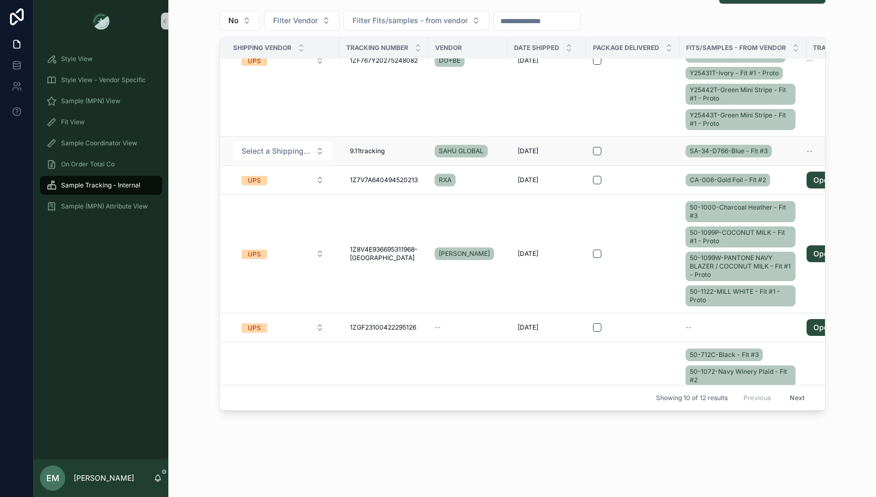
scroll to position [80, 0]
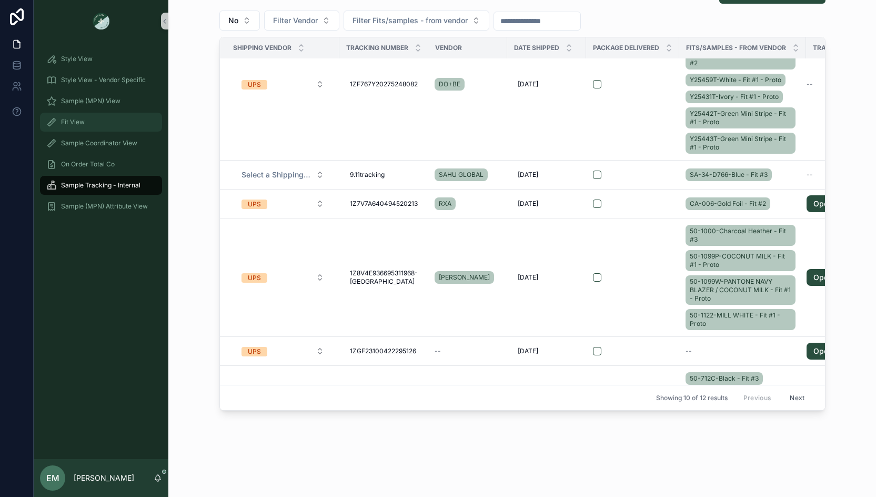
click at [83, 123] on span "Fit View" at bounding box center [73, 122] width 24 height 8
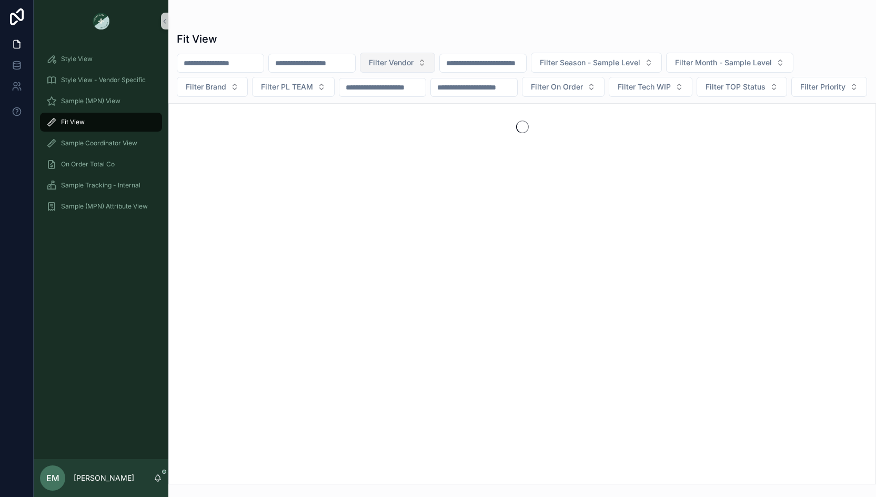
click at [413, 59] on span "Filter Vendor" at bounding box center [391, 62] width 45 height 11
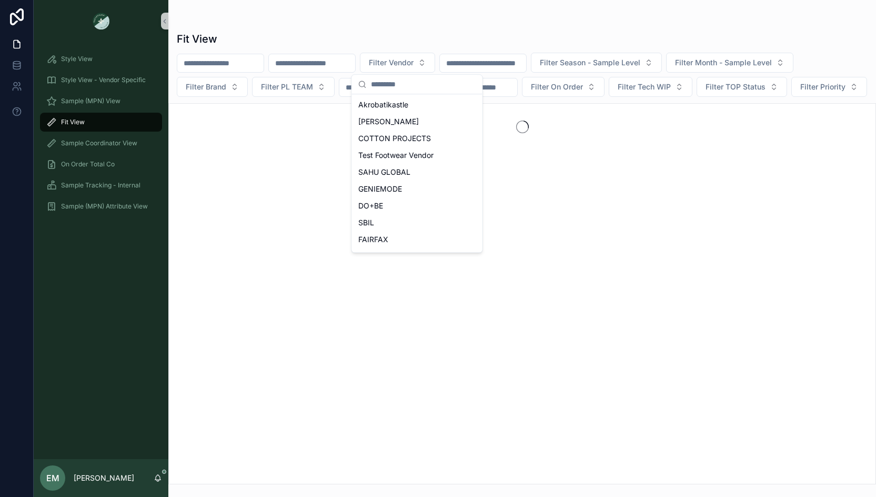
scroll to position [139, 0]
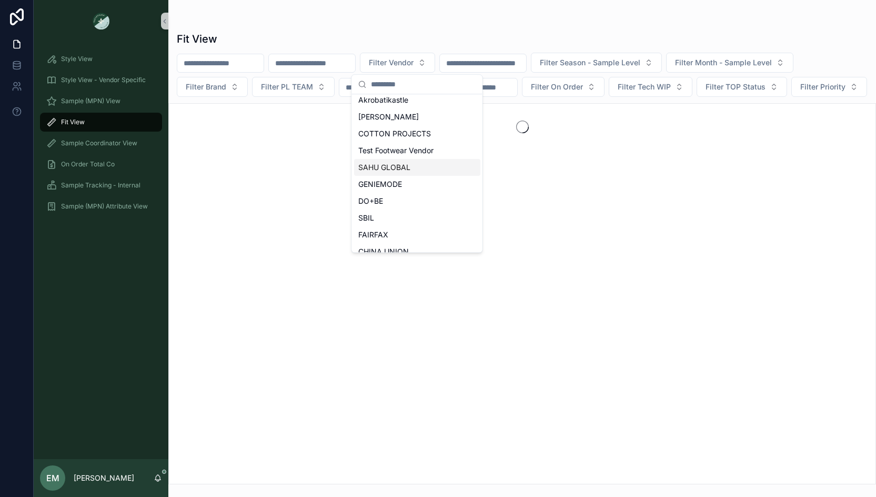
click at [408, 159] on div "SAHU GLOBAL" at bounding box center [417, 167] width 126 height 17
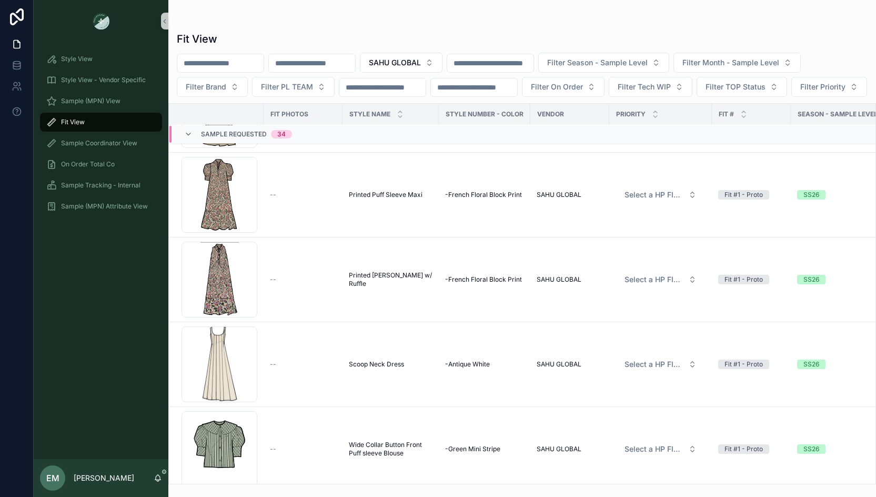
scroll to position [2959, 0]
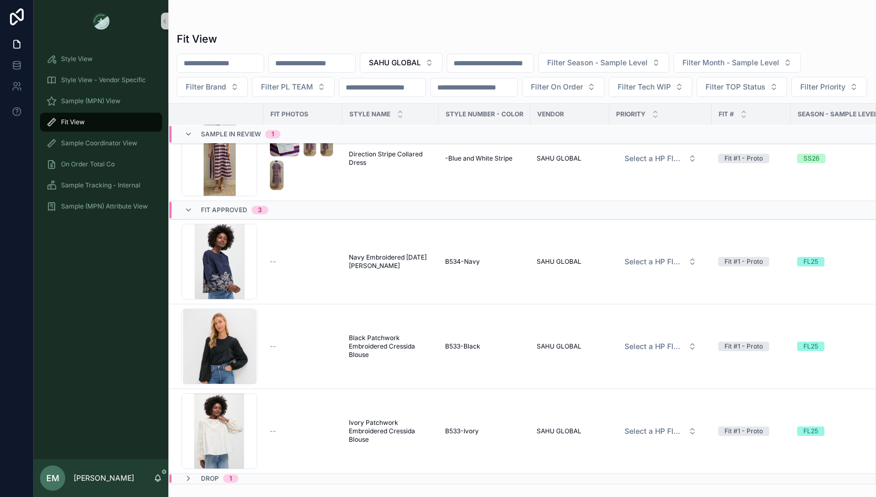
click at [340, 210] on div "Fit Approved 3" at bounding box center [303, 209] width 269 height 17
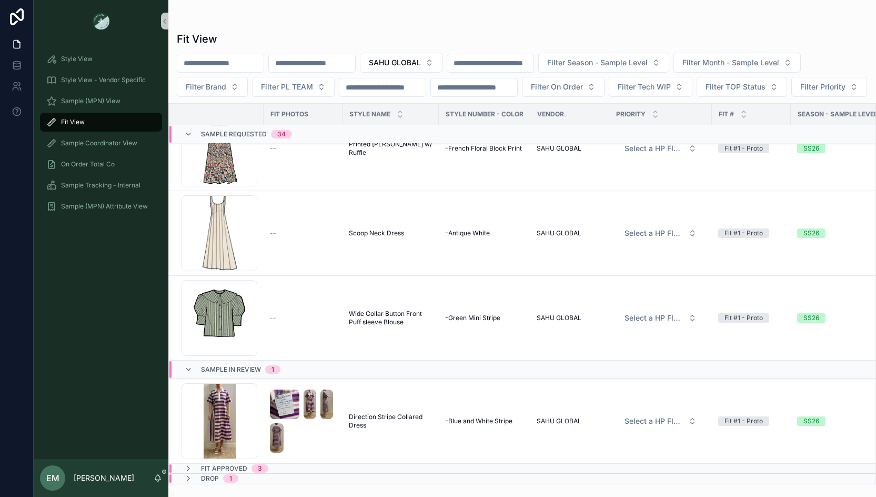
click at [344, 366] on div "Sample In Review 1" at bounding box center [303, 369] width 269 height 17
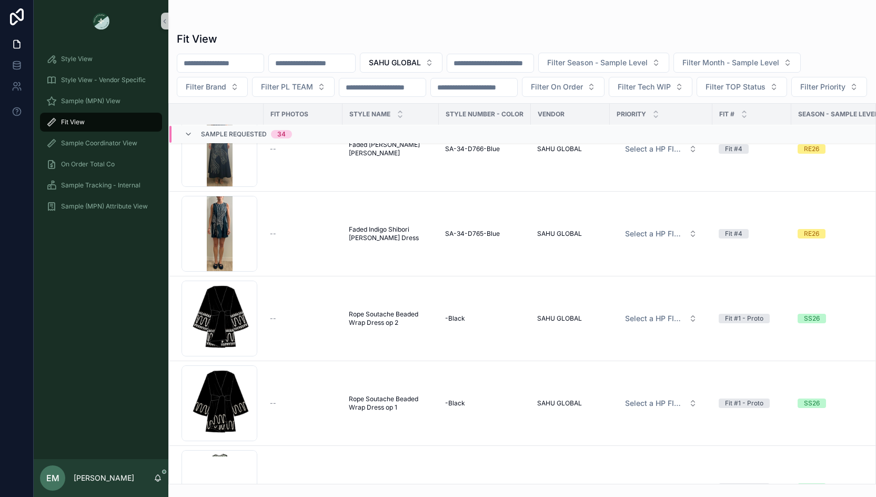
scroll to position [0, 0]
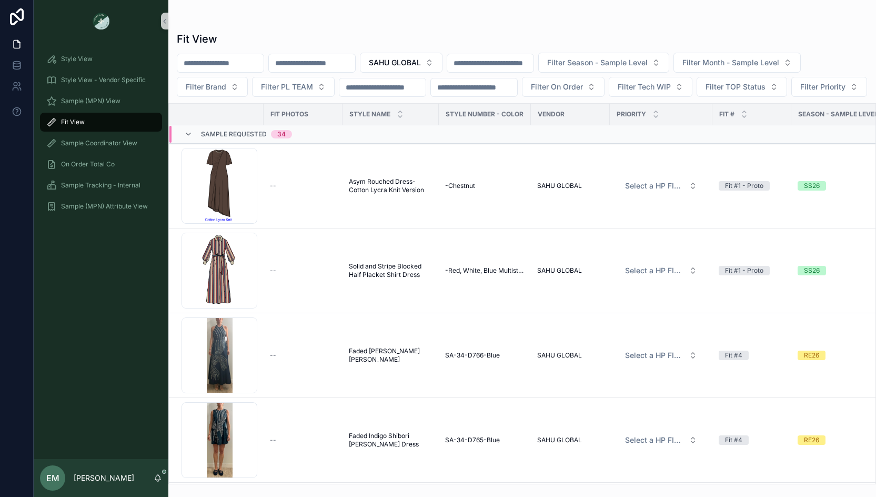
click at [256, 138] on span "Sample Requested" at bounding box center [234, 134] width 66 height 8
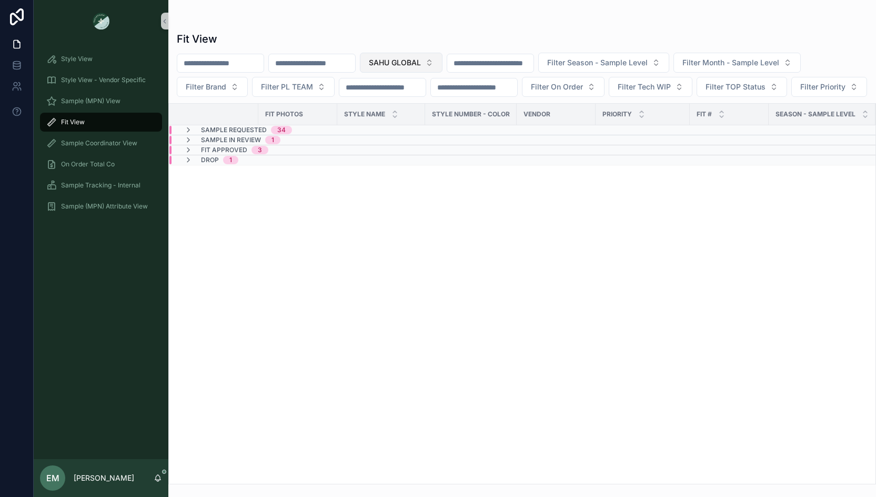
click at [417, 63] on span "SAHU GLOBAL" at bounding box center [395, 62] width 52 height 11
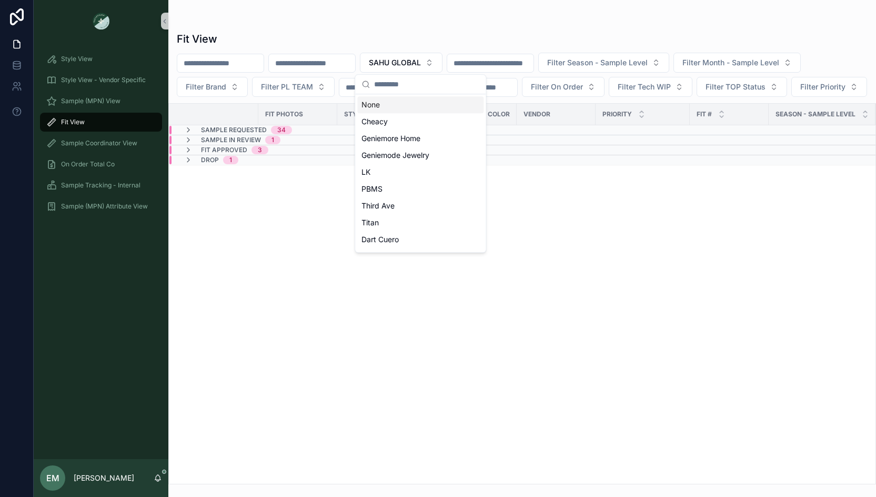
click at [392, 103] on div "None" at bounding box center [420, 104] width 126 height 17
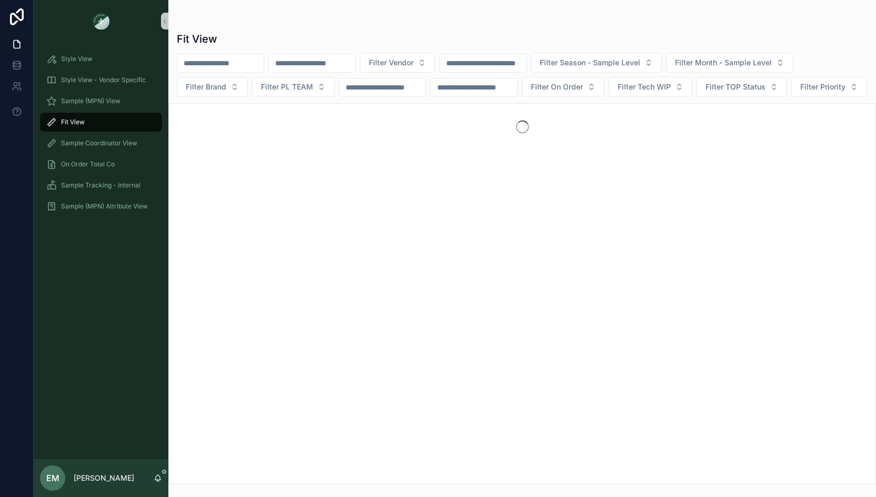
click at [408, 32] on div "Fit View" at bounding box center [522, 39] width 691 height 15
